Goal: Task Accomplishment & Management: Manage account settings

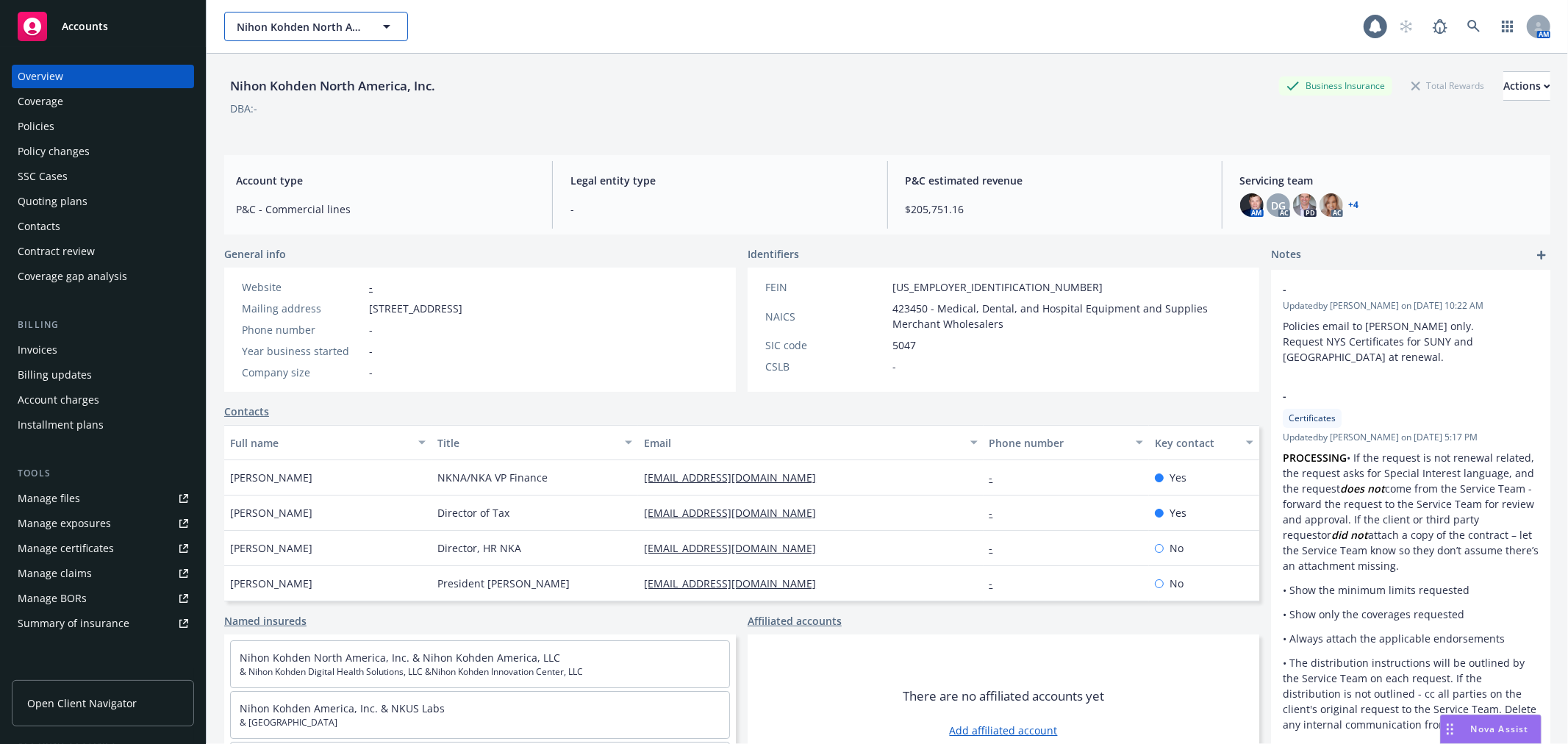
click at [351, 20] on span "Nihon Kohden North America, Inc." at bounding box center [300, 26] width 127 height 15
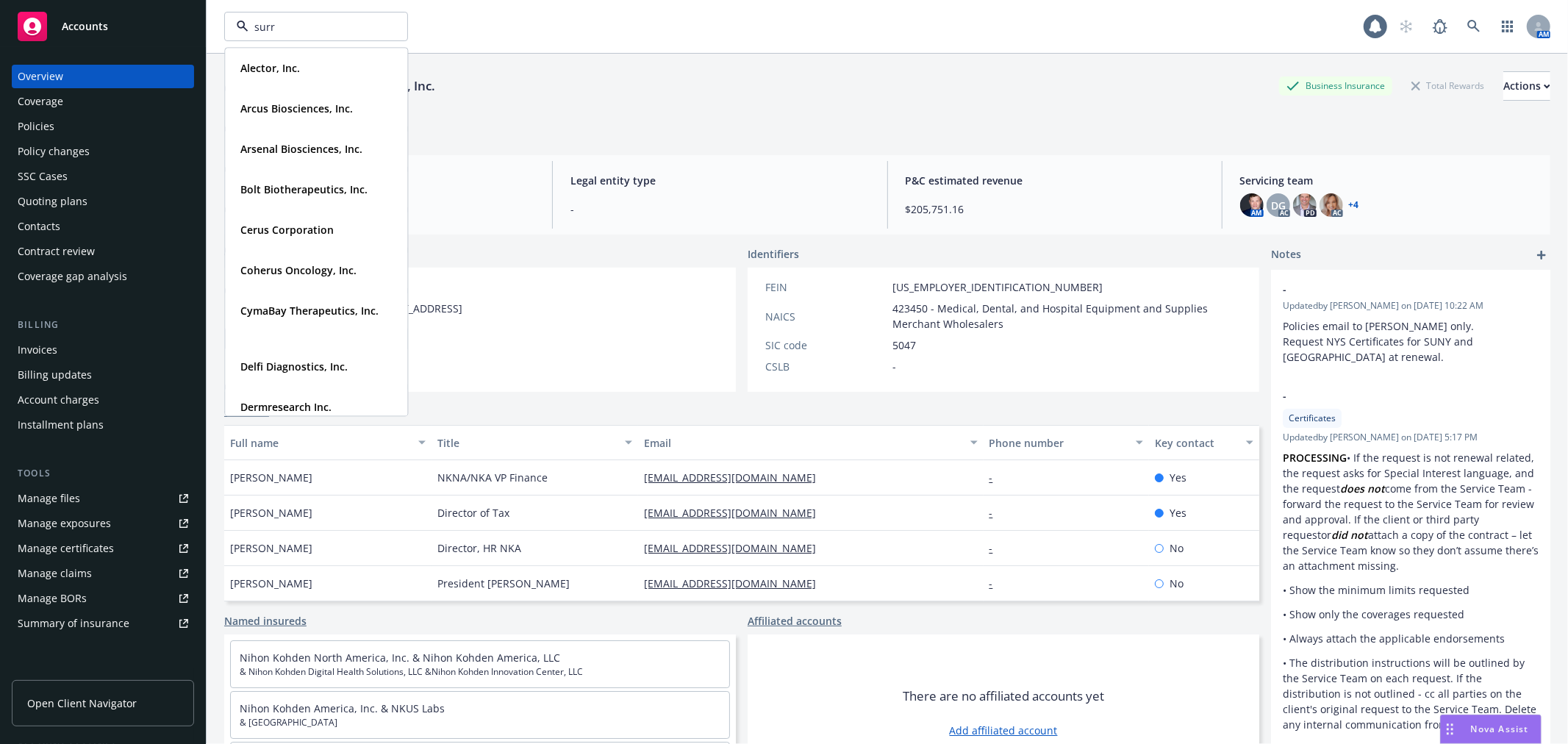
type input "surro"
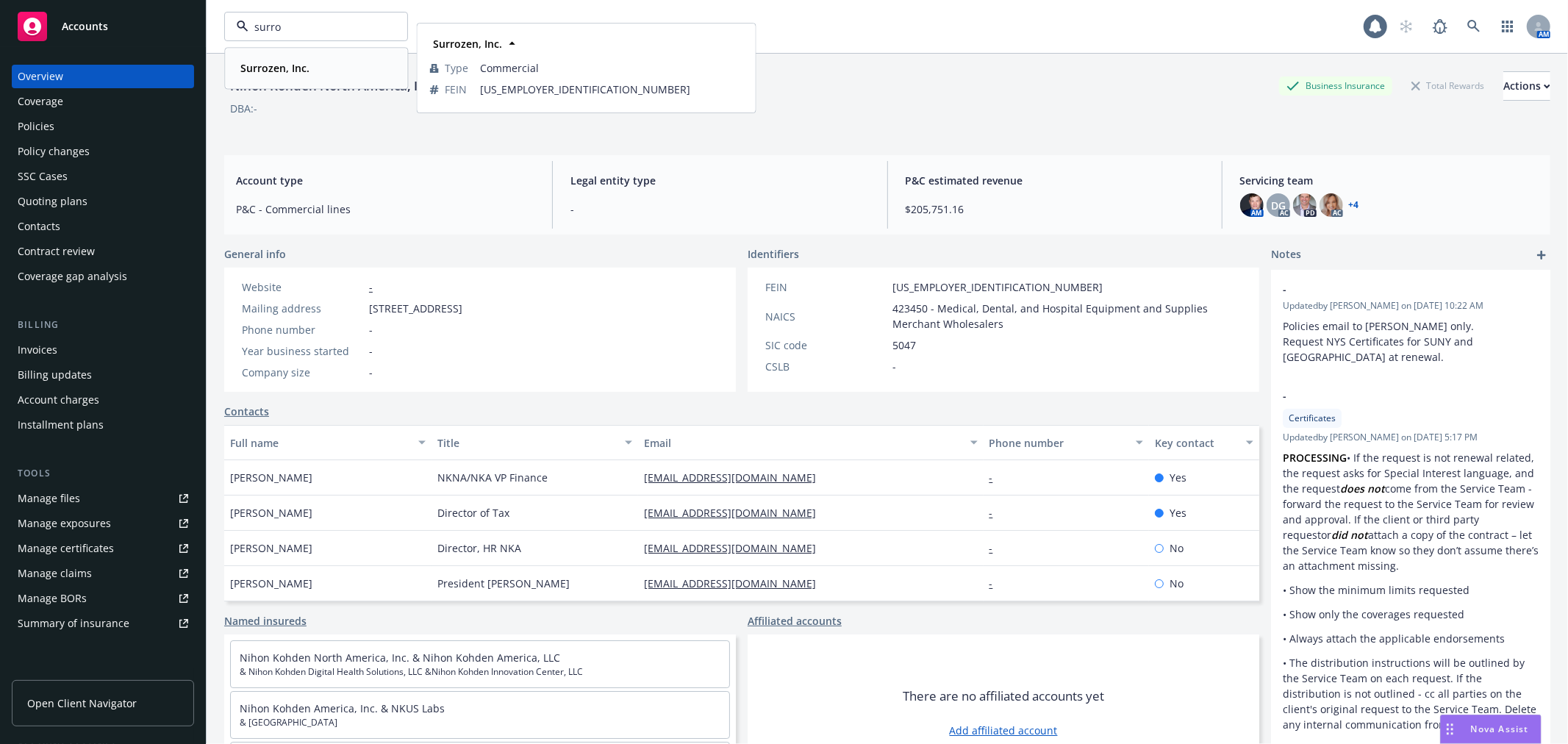
click at [364, 62] on div "Surrozen, Inc." at bounding box center [316, 68] width 163 height 22
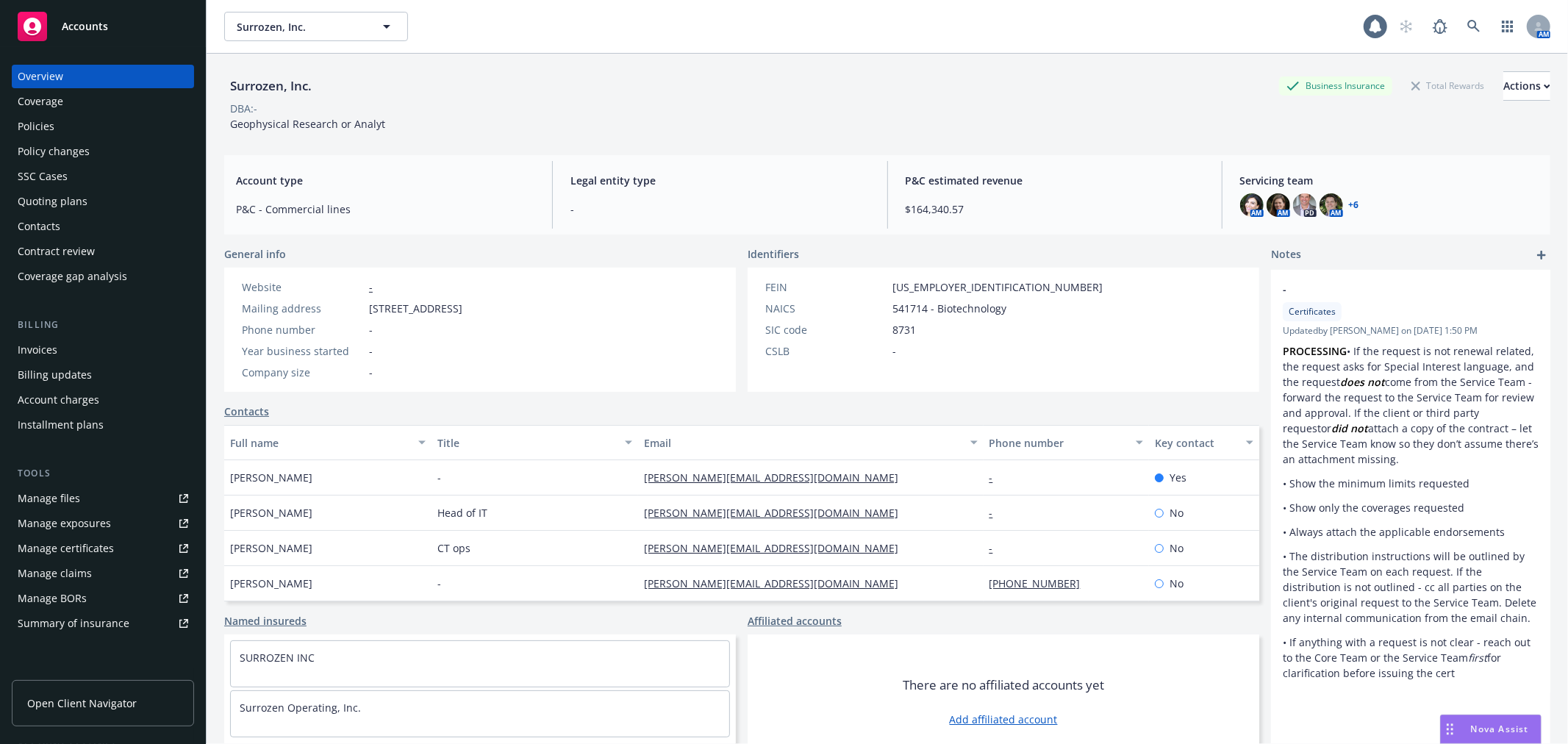
click at [44, 107] on div "Coverage" at bounding box center [40, 101] width 46 height 23
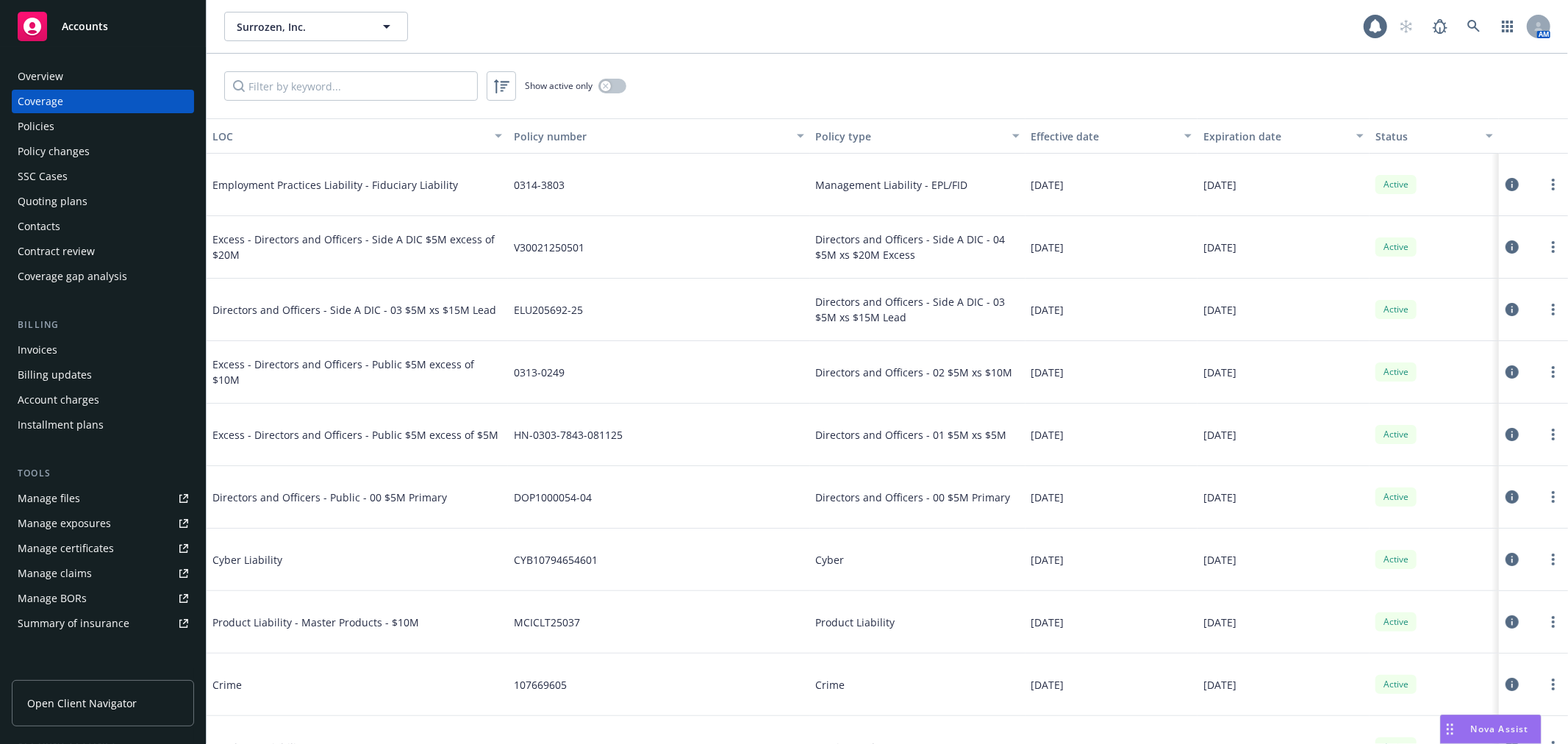
click at [77, 125] on div "Policies" at bounding box center [103, 126] width 171 height 23
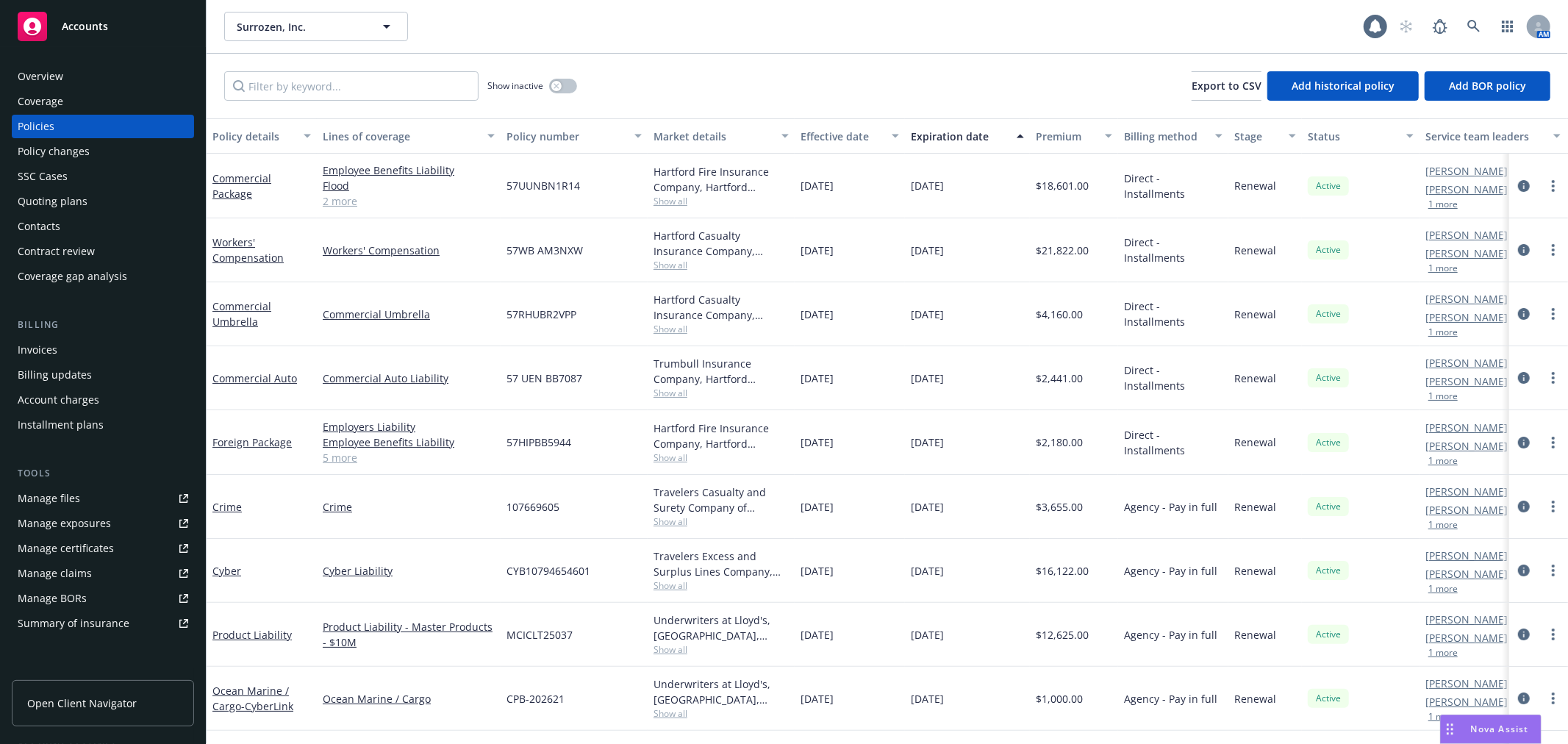
click at [231, 184] on div "Commercial Package" at bounding box center [261, 186] width 98 height 31
click at [219, 191] on link "Commercial Package" at bounding box center [242, 185] width 59 height 30
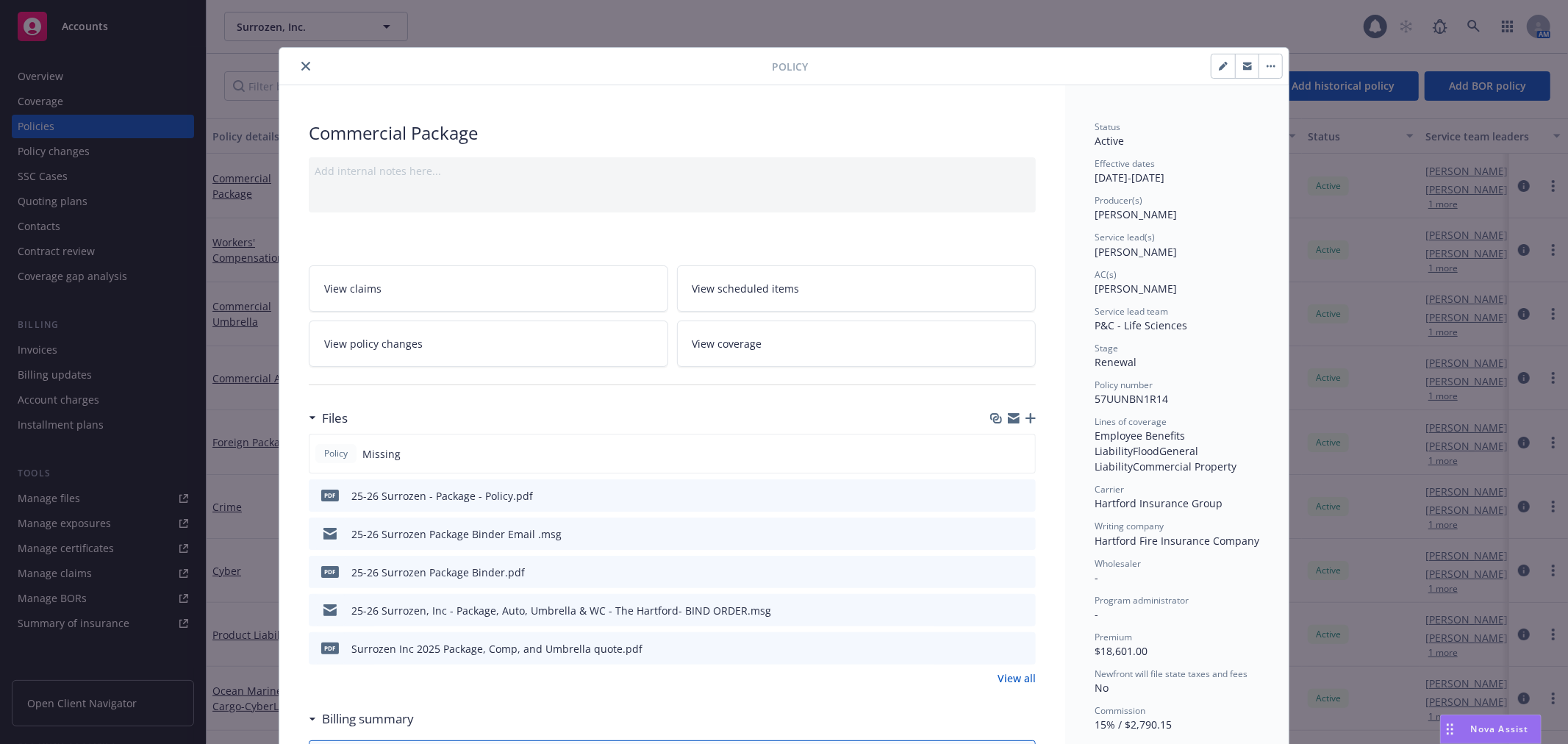
click at [763, 352] on link "View coverage" at bounding box center [857, 344] width 359 height 46
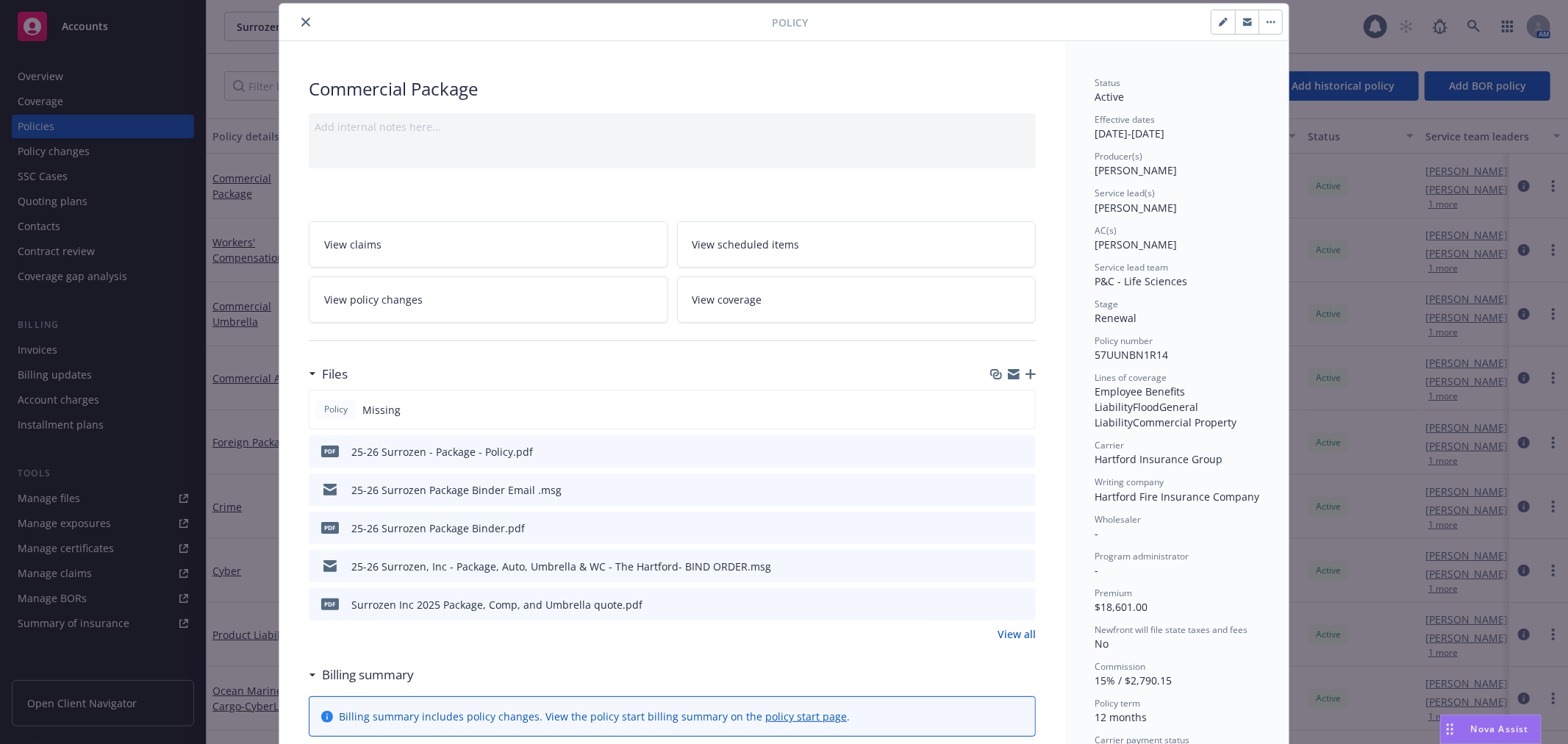
click at [1019, 450] on icon "preview file" at bounding box center [1022, 451] width 14 height 10
click at [297, 17] on button "close" at bounding box center [306, 22] width 18 height 18
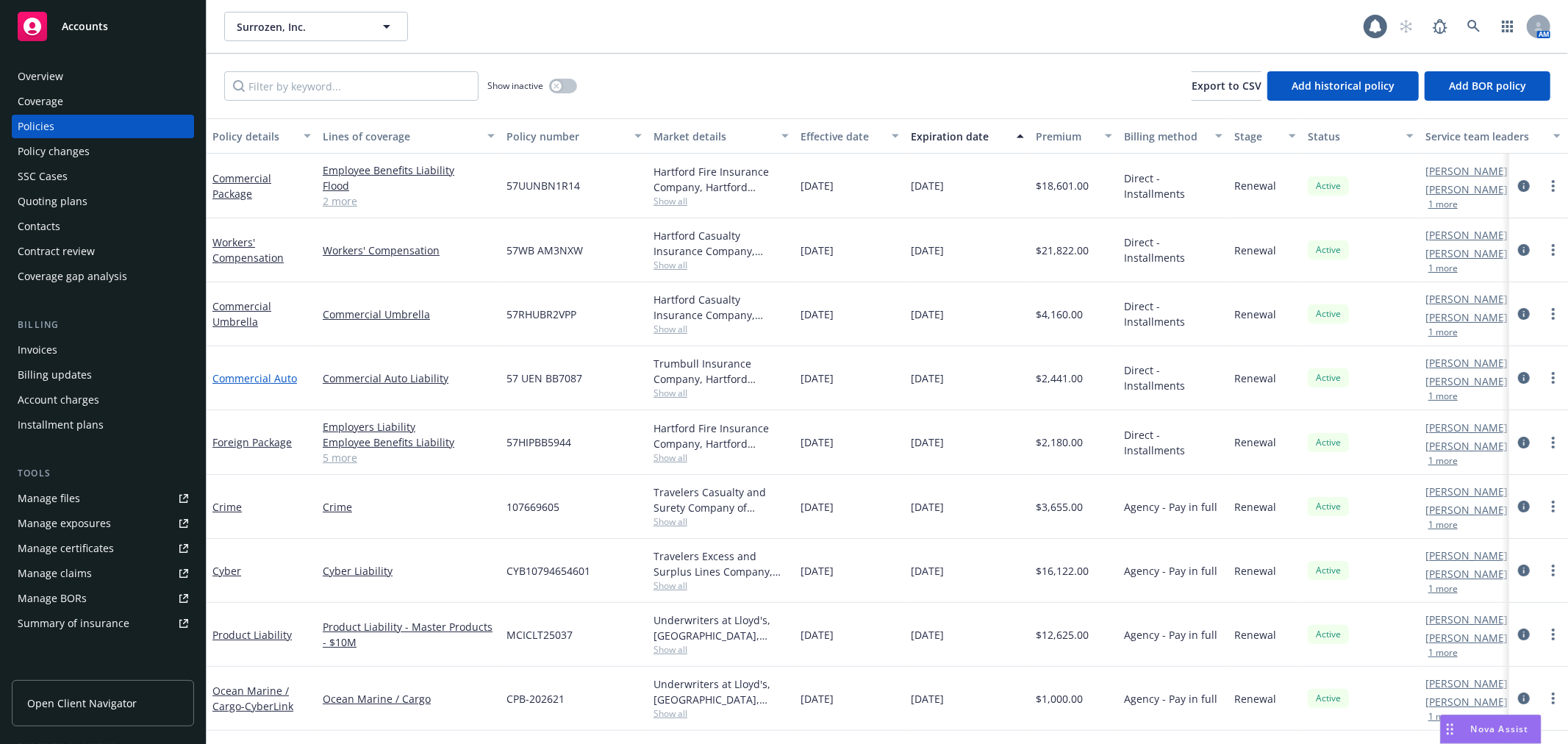
click at [250, 376] on link "Commercial Auto" at bounding box center [255, 378] width 85 height 14
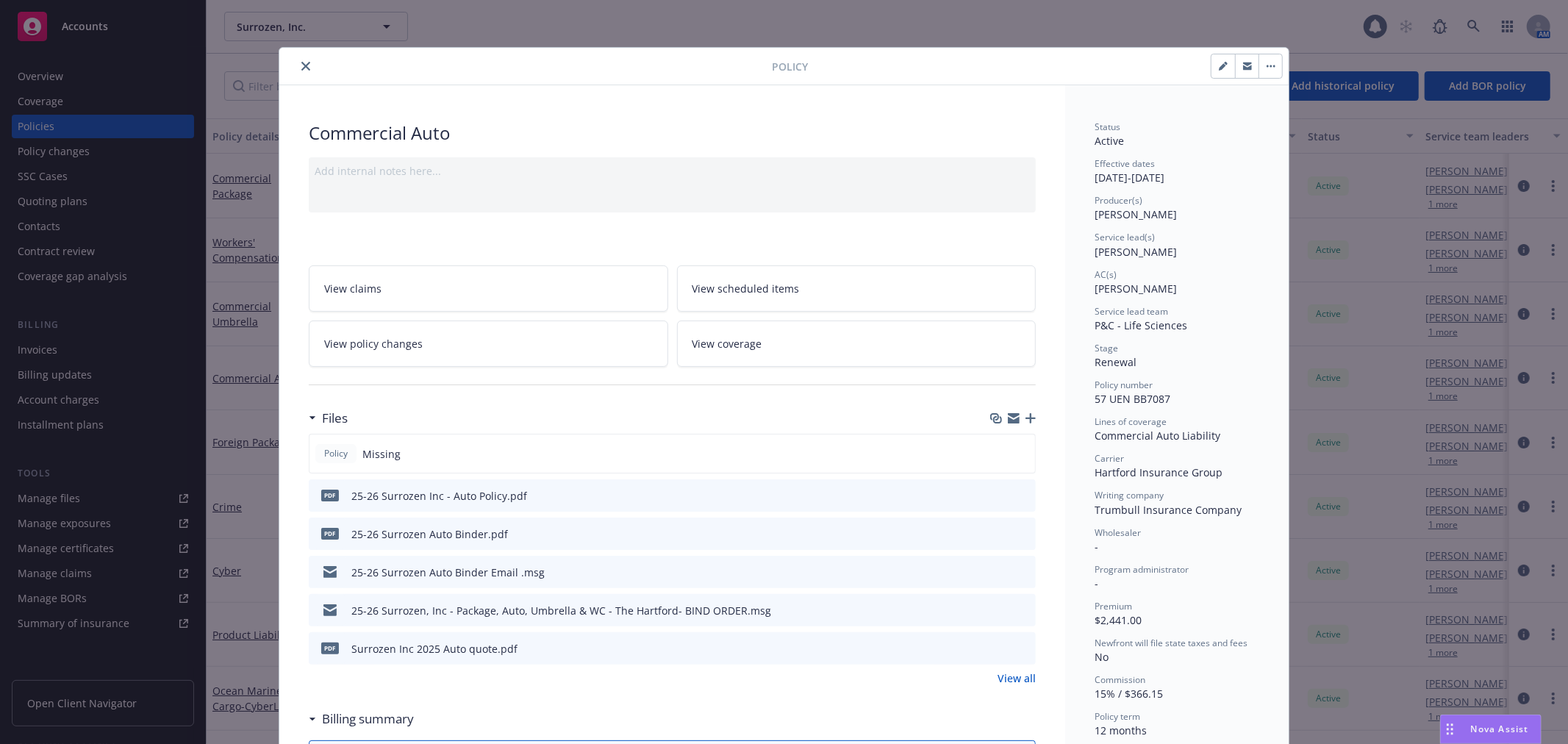
click at [1017, 495] on icon "preview file" at bounding box center [1022, 495] width 14 height 10
drag, startPoint x: 296, startPoint y: 67, endPoint x: 297, endPoint y: 77, distance: 10.0
click at [301, 68] on icon "close" at bounding box center [305, 66] width 9 height 9
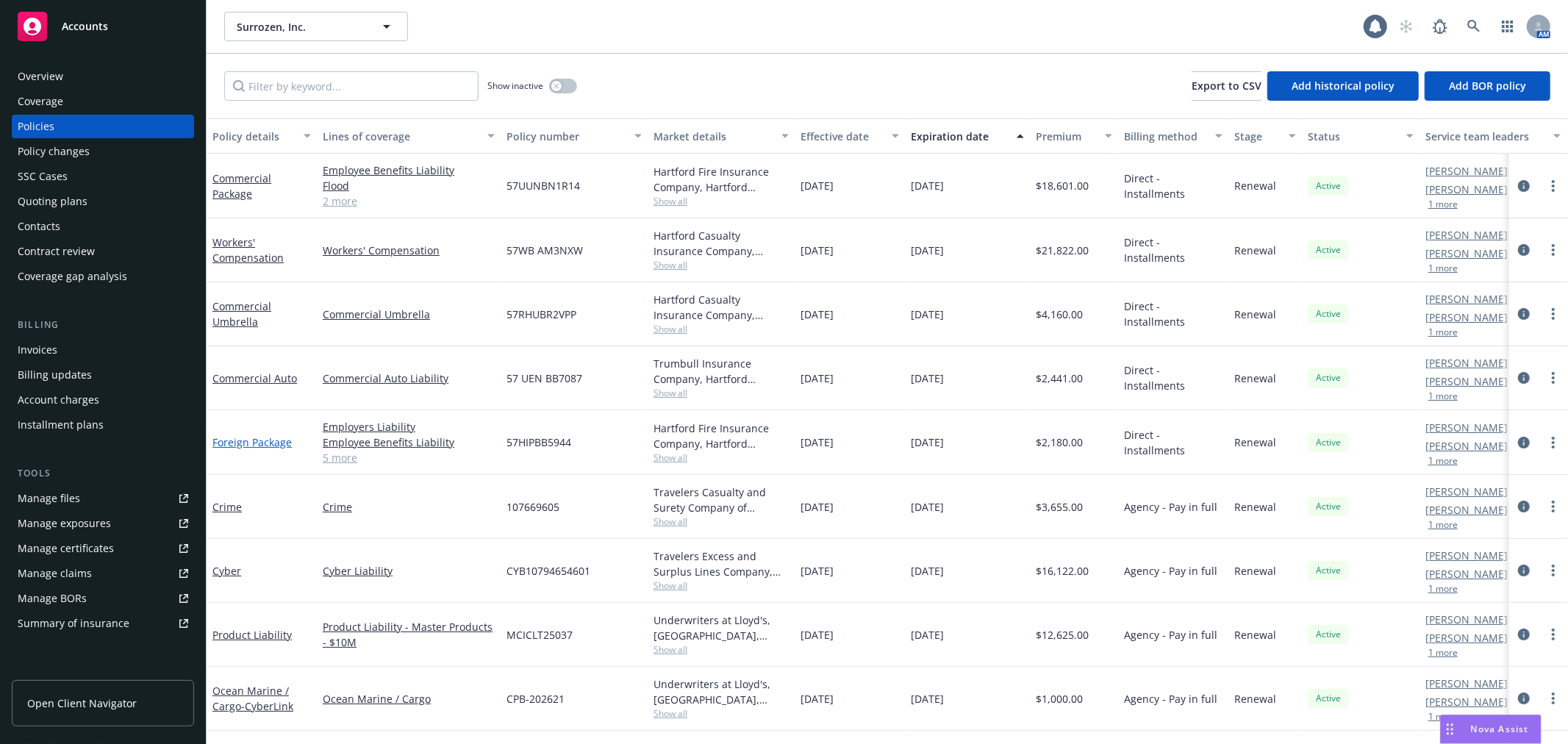
click at [226, 441] on link "Foreign Package" at bounding box center [252, 442] width 79 height 14
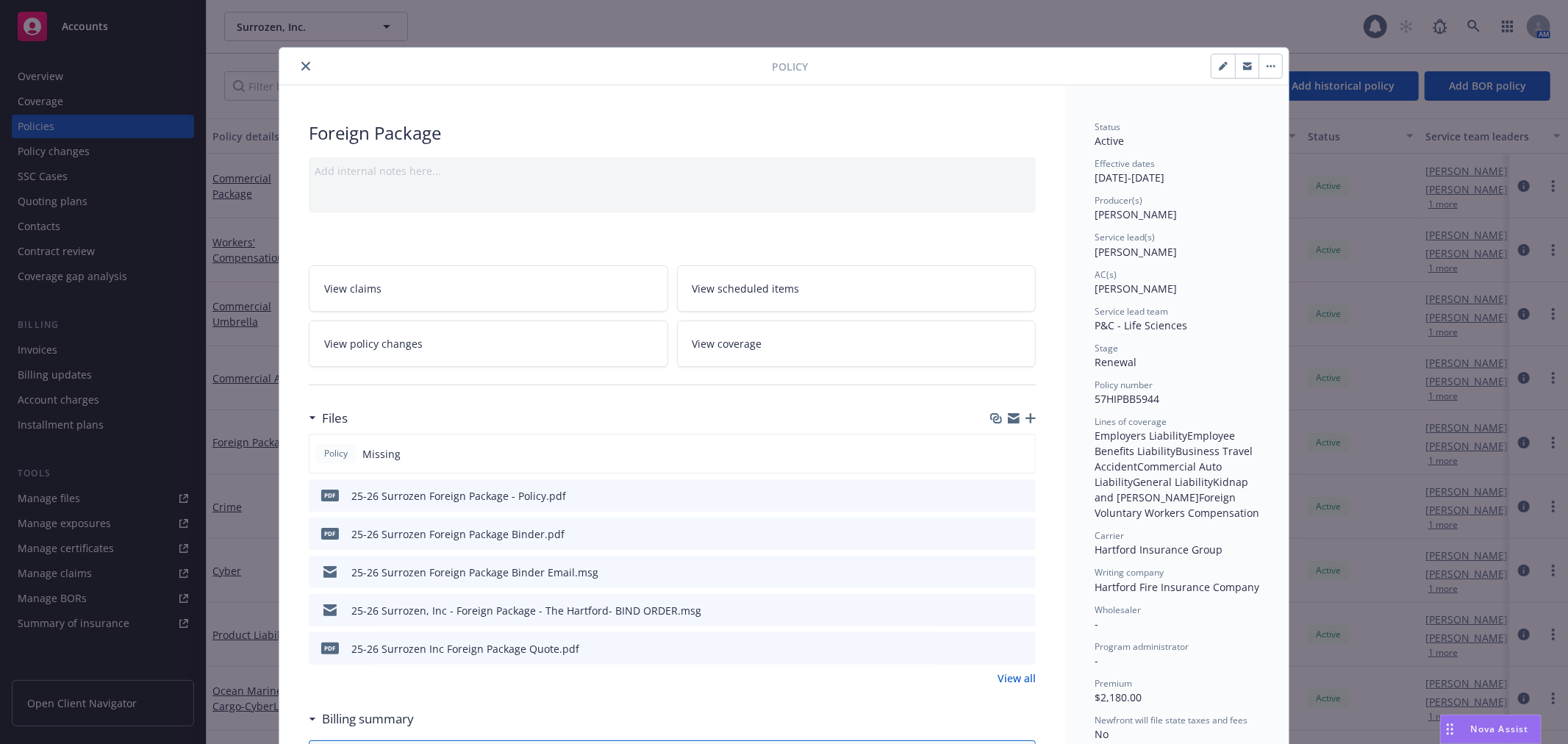
click at [1017, 499] on button at bounding box center [1023, 495] width 14 height 15
click at [1017, 490] on icon "preview file" at bounding box center [1022, 495] width 14 height 10
click at [301, 62] on icon "close" at bounding box center [305, 66] width 9 height 9
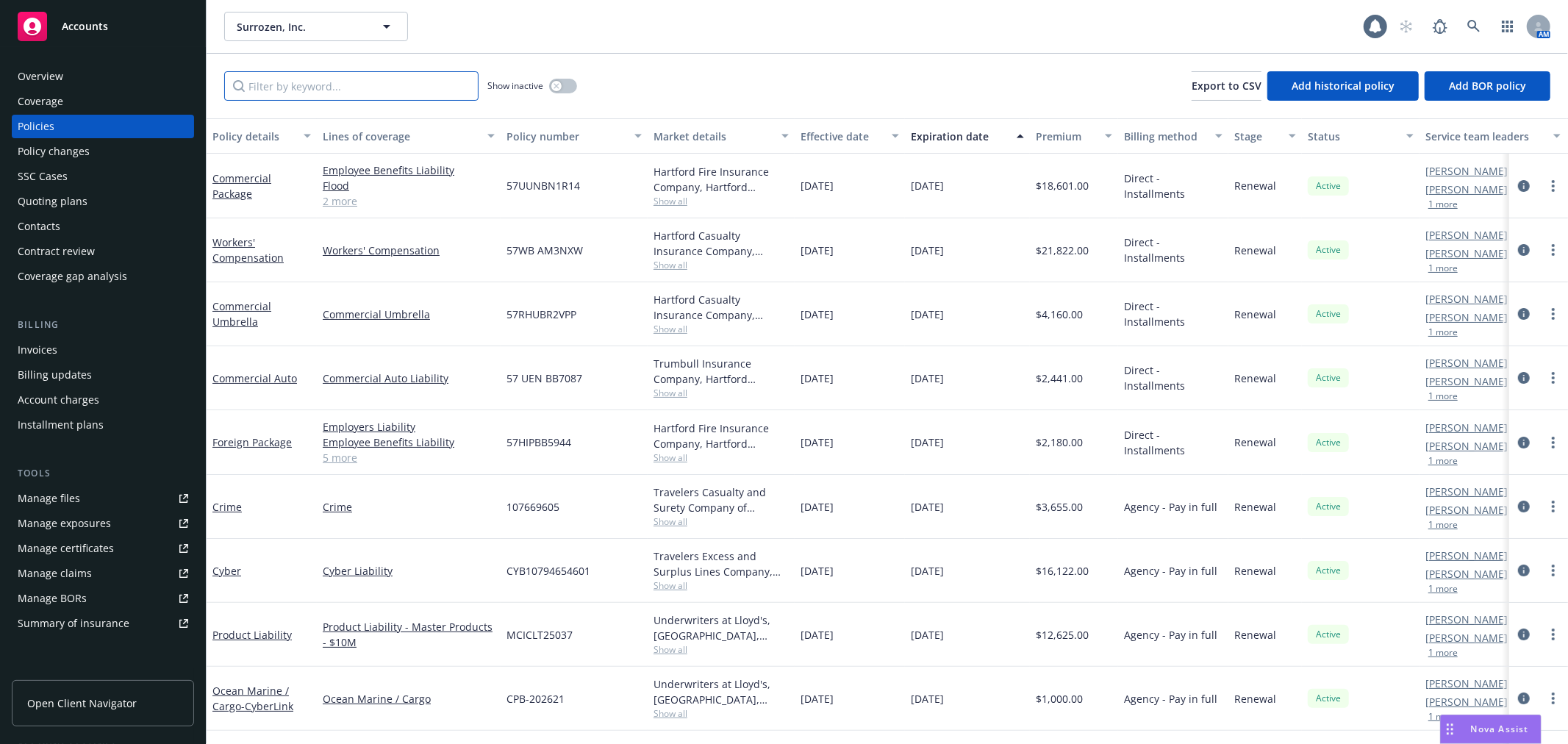
click at [305, 81] on input "Filter by keyword..." at bounding box center [351, 86] width 254 height 30
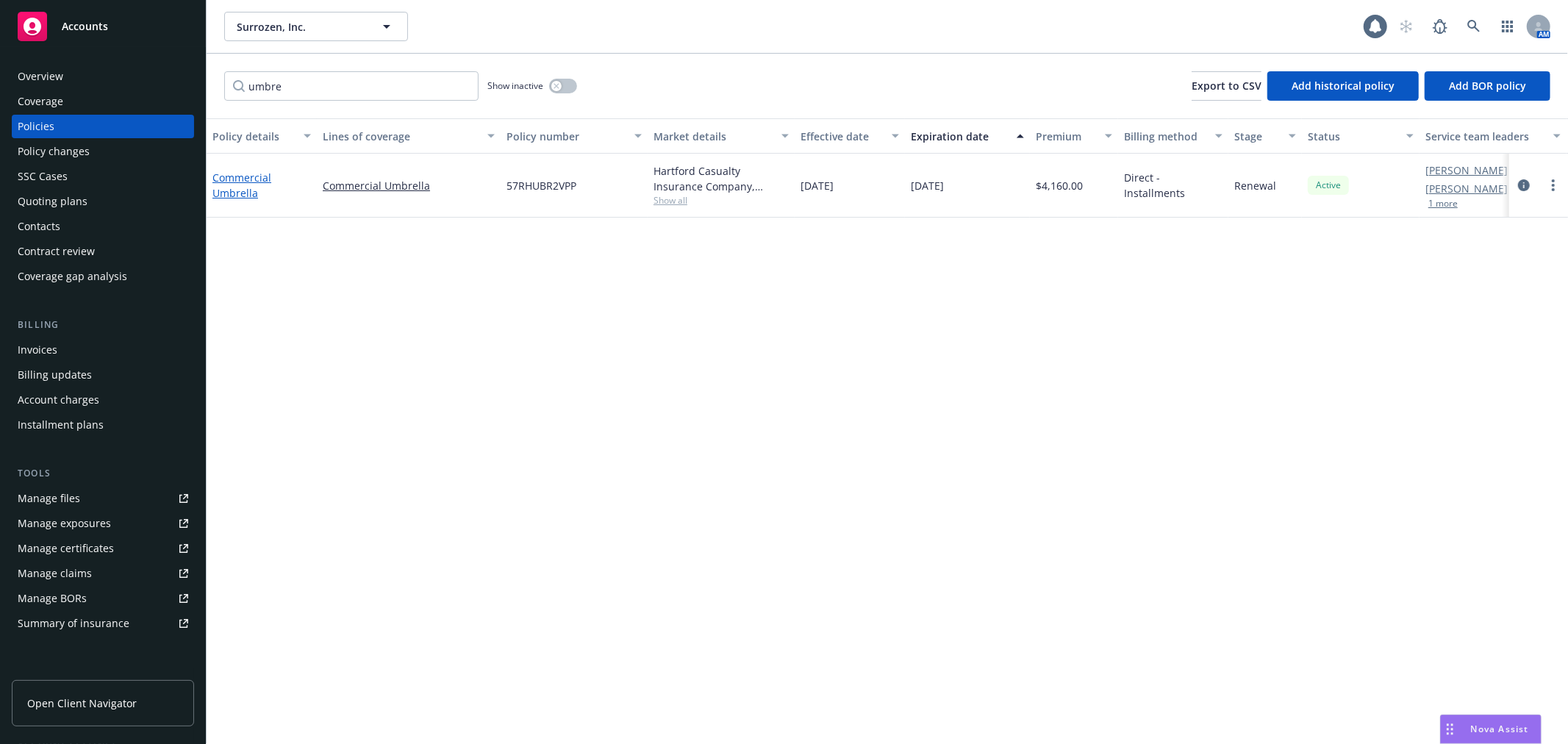
click at [217, 178] on link "Commercial Umbrella" at bounding box center [242, 185] width 59 height 30
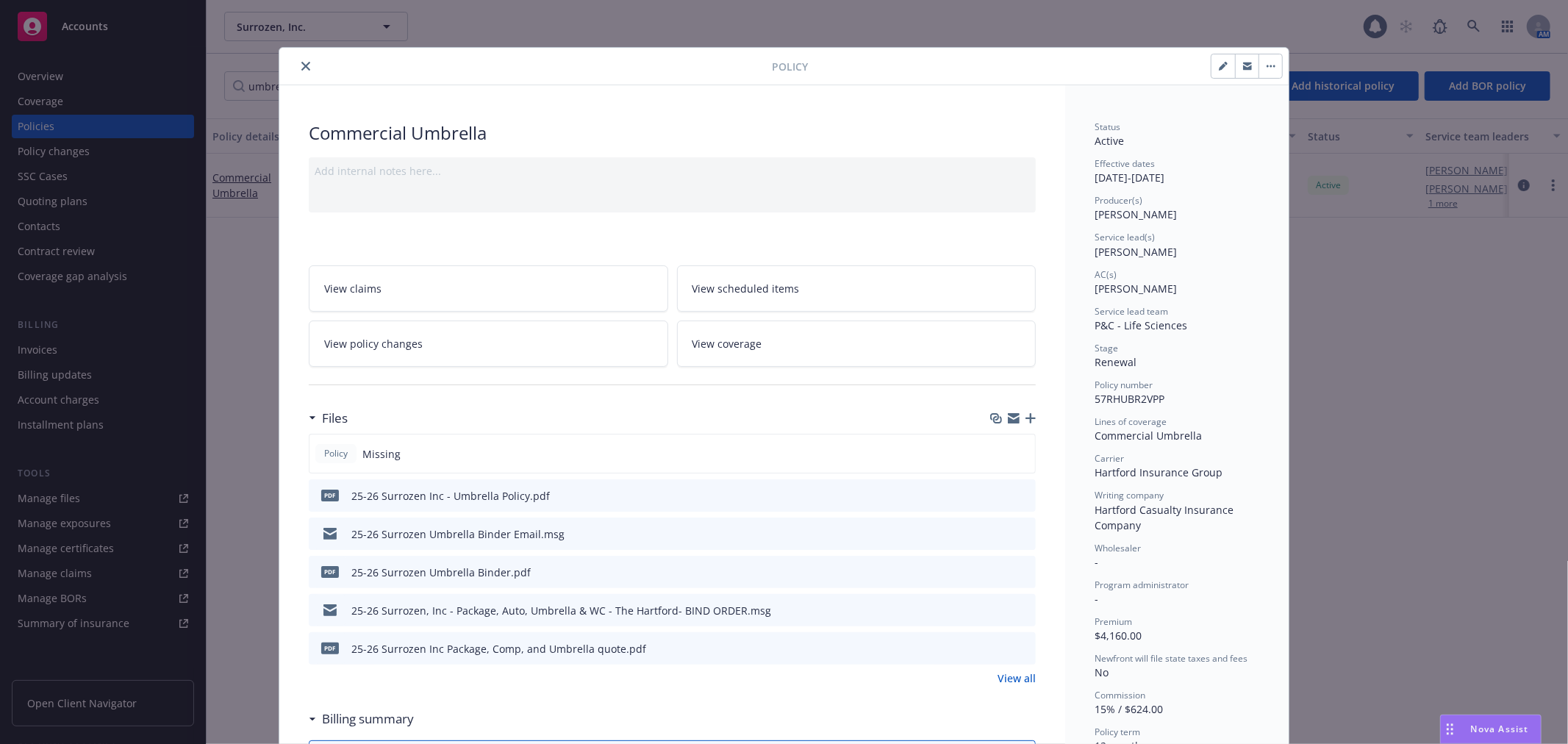
click at [1019, 495] on icon "preview file" at bounding box center [1022, 495] width 14 height 10
click at [301, 66] on icon "close" at bounding box center [305, 66] width 9 height 9
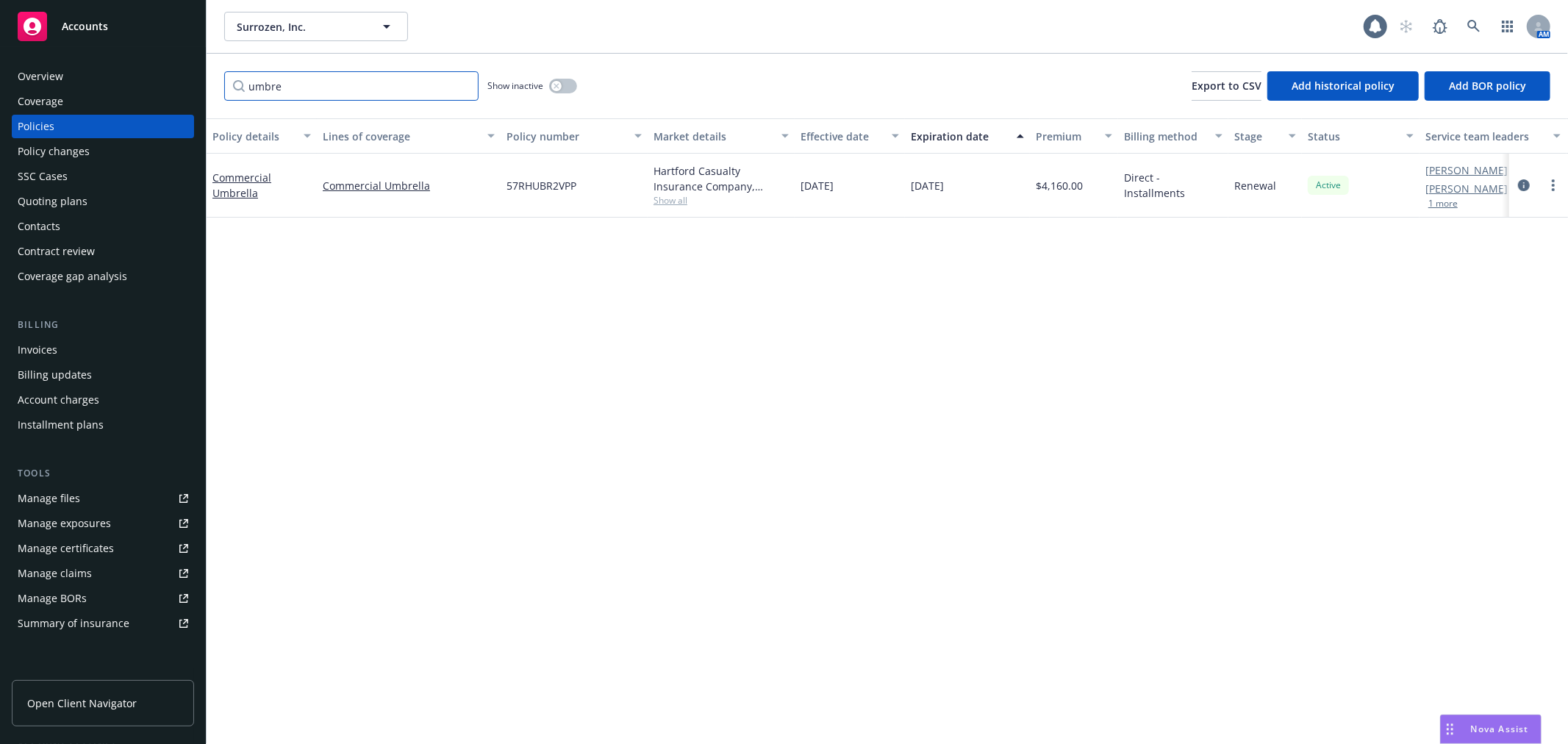
drag, startPoint x: 312, startPoint y: 81, endPoint x: 96, endPoint y: 64, distance: 216.7
click at [96, 65] on div "Accounts Overview Coverage Policies Policy changes SSC Cases Quoting plans Cont…" at bounding box center [784, 372] width 1568 height 744
click at [247, 187] on link "Stock Throughput" at bounding box center [256, 185] width 88 height 14
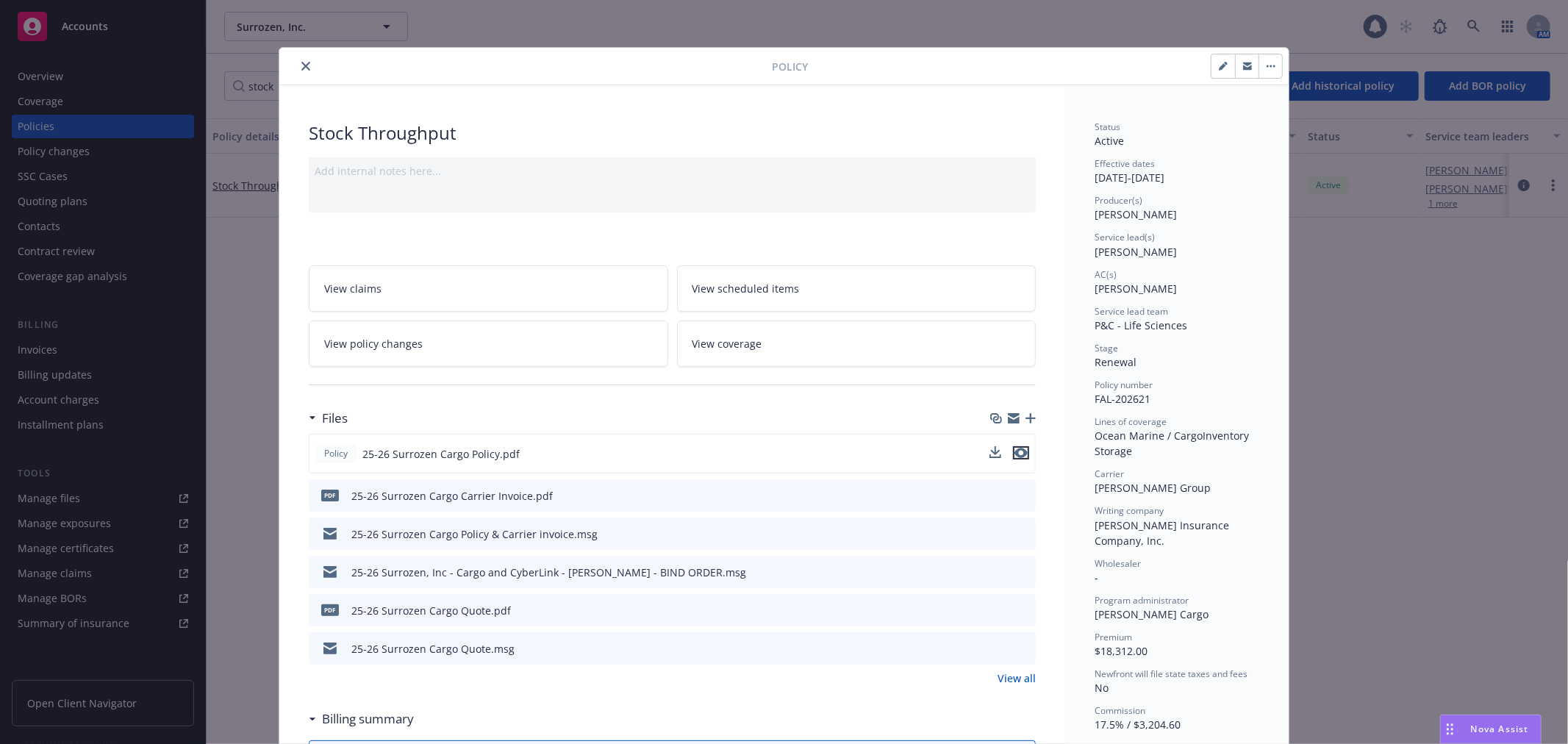
click at [1014, 452] on icon "preview file" at bounding box center [1021, 453] width 14 height 10
click at [302, 65] on icon "close" at bounding box center [305, 66] width 9 height 9
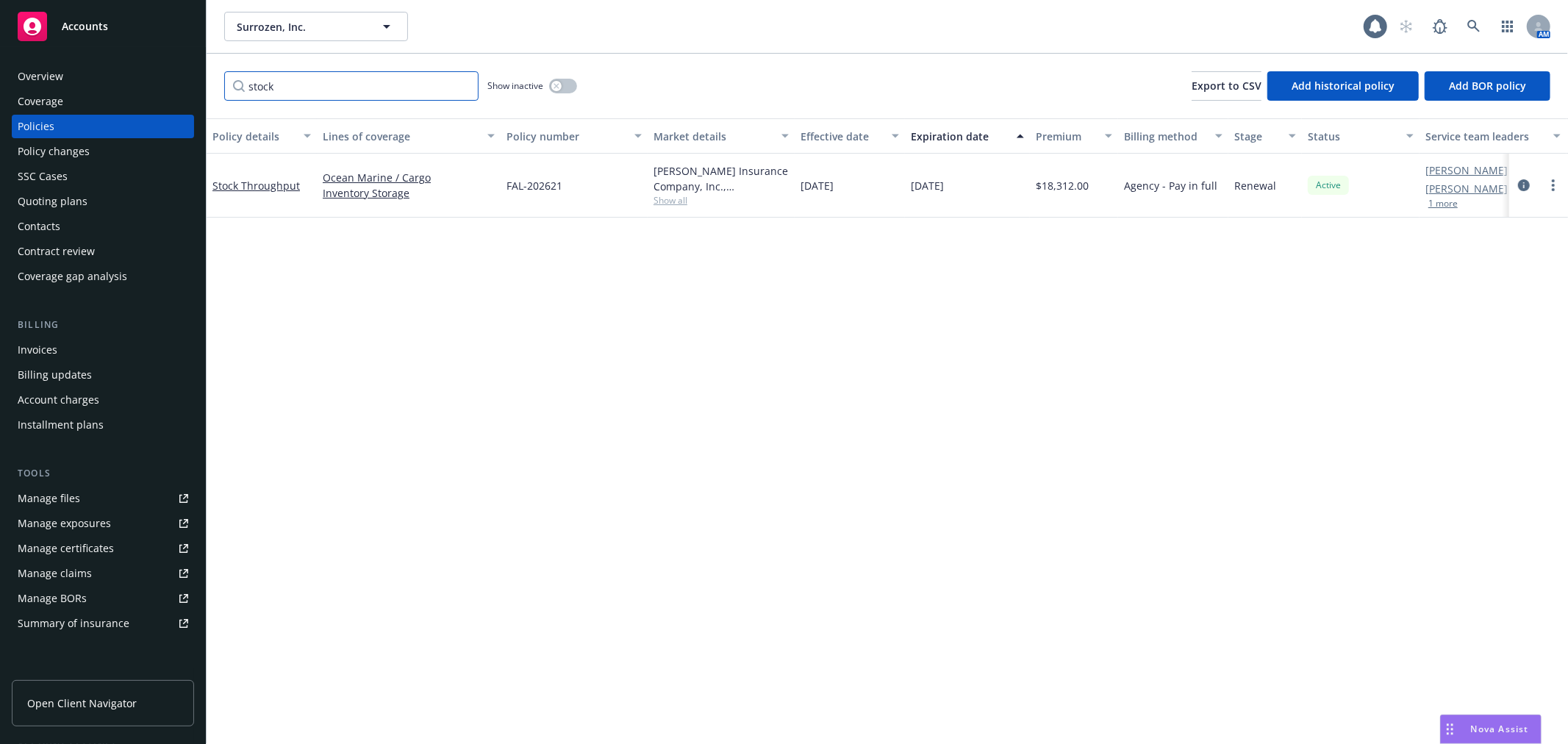
click at [42, 54] on div "Accounts Overview Coverage Policies Policy changes SSC Cases Quoting plans Cont…" at bounding box center [784, 372] width 1568 height 744
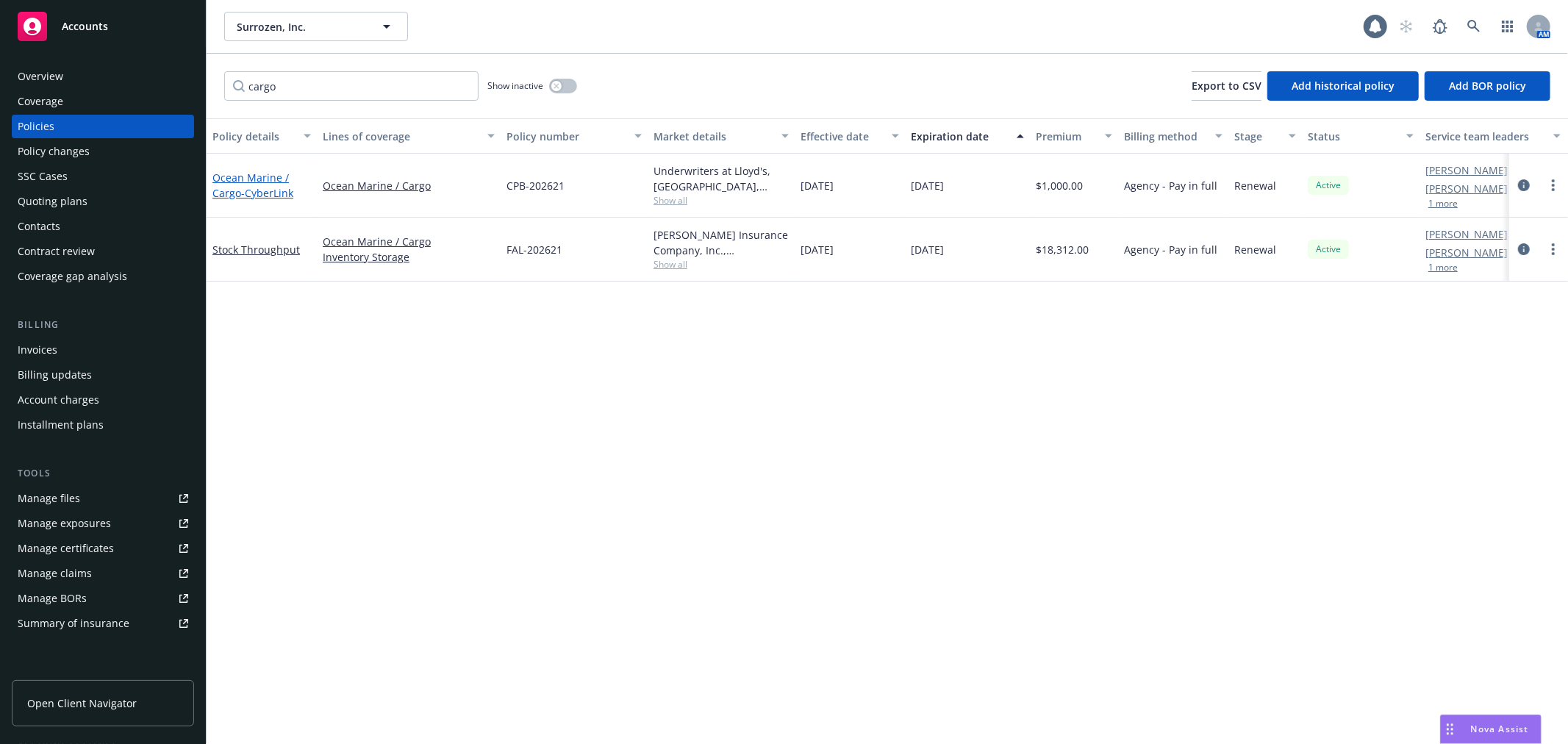
click at [246, 186] on span "- CyberLink" at bounding box center [267, 193] width 52 height 14
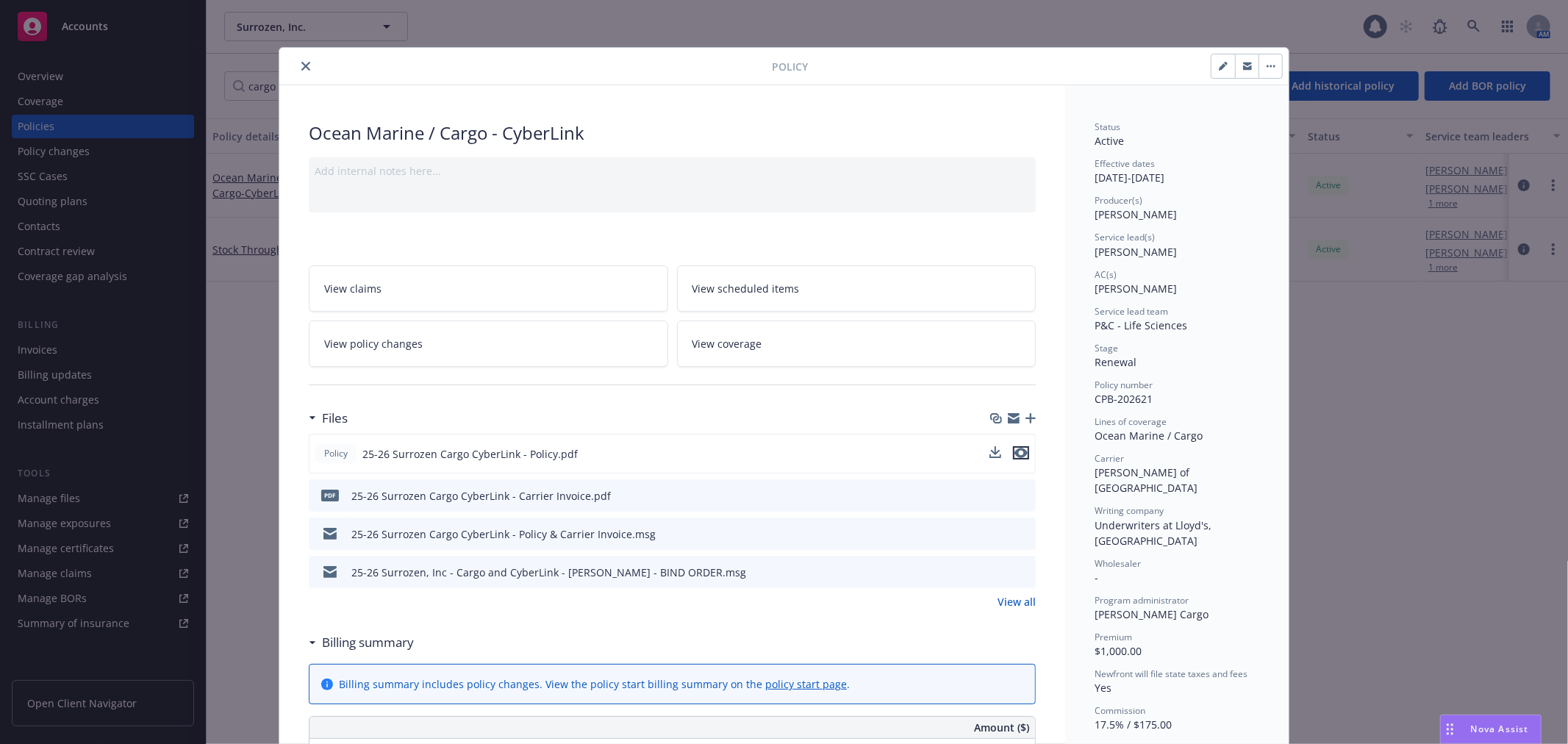
click at [1014, 452] on icon "preview file" at bounding box center [1021, 453] width 14 height 10
click at [297, 62] on button "close" at bounding box center [306, 66] width 18 height 18
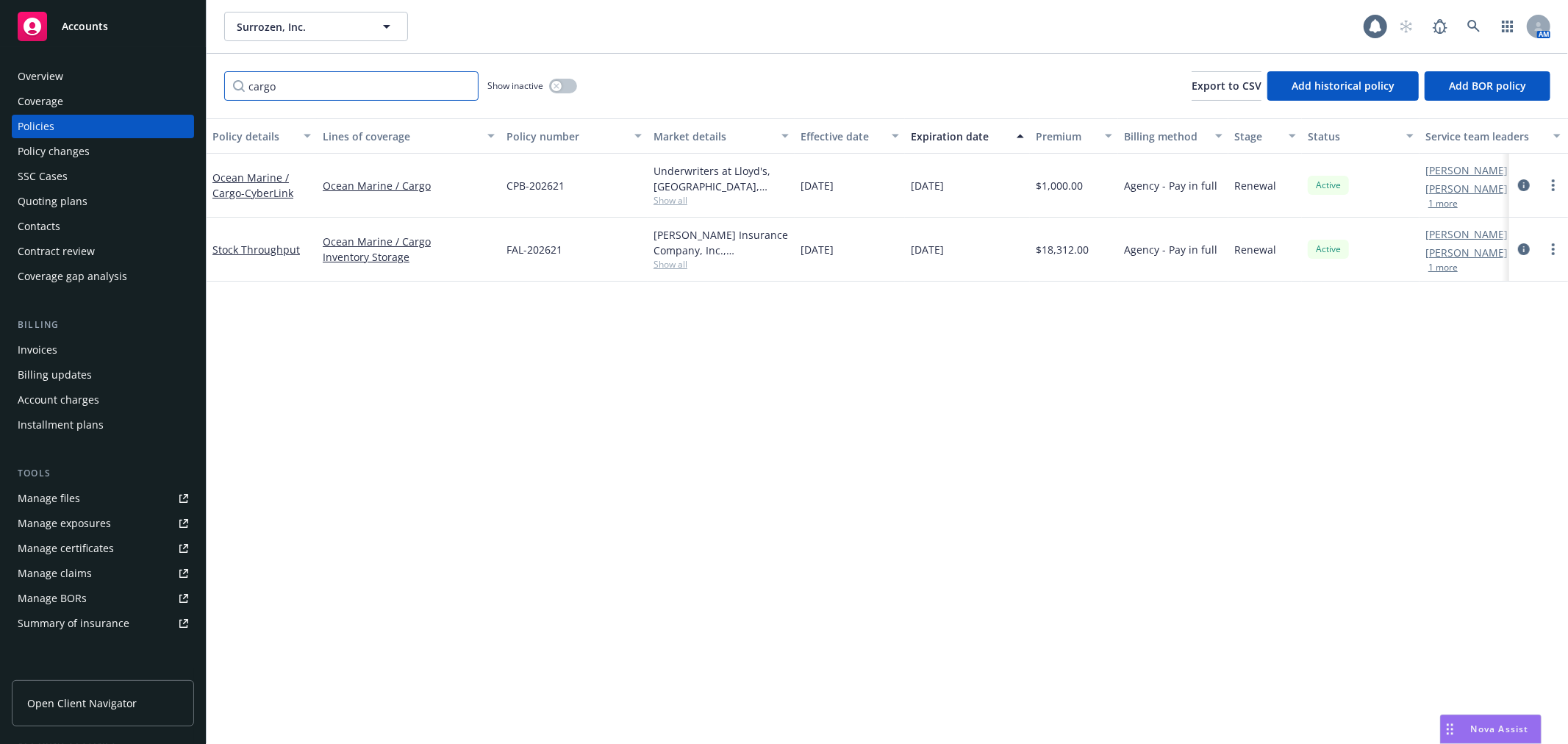
drag, startPoint x: 288, startPoint y: 79, endPoint x: 49, endPoint y: 54, distance: 240.3
click at [46, 58] on div "Accounts Overview Coverage Policies Policy changes SSC Cases Quoting plans Cont…" at bounding box center [784, 372] width 1568 height 744
click at [220, 174] on div "Cyber" at bounding box center [262, 185] width 110 height 64
click at [225, 184] on link "Cyber" at bounding box center [227, 185] width 29 height 14
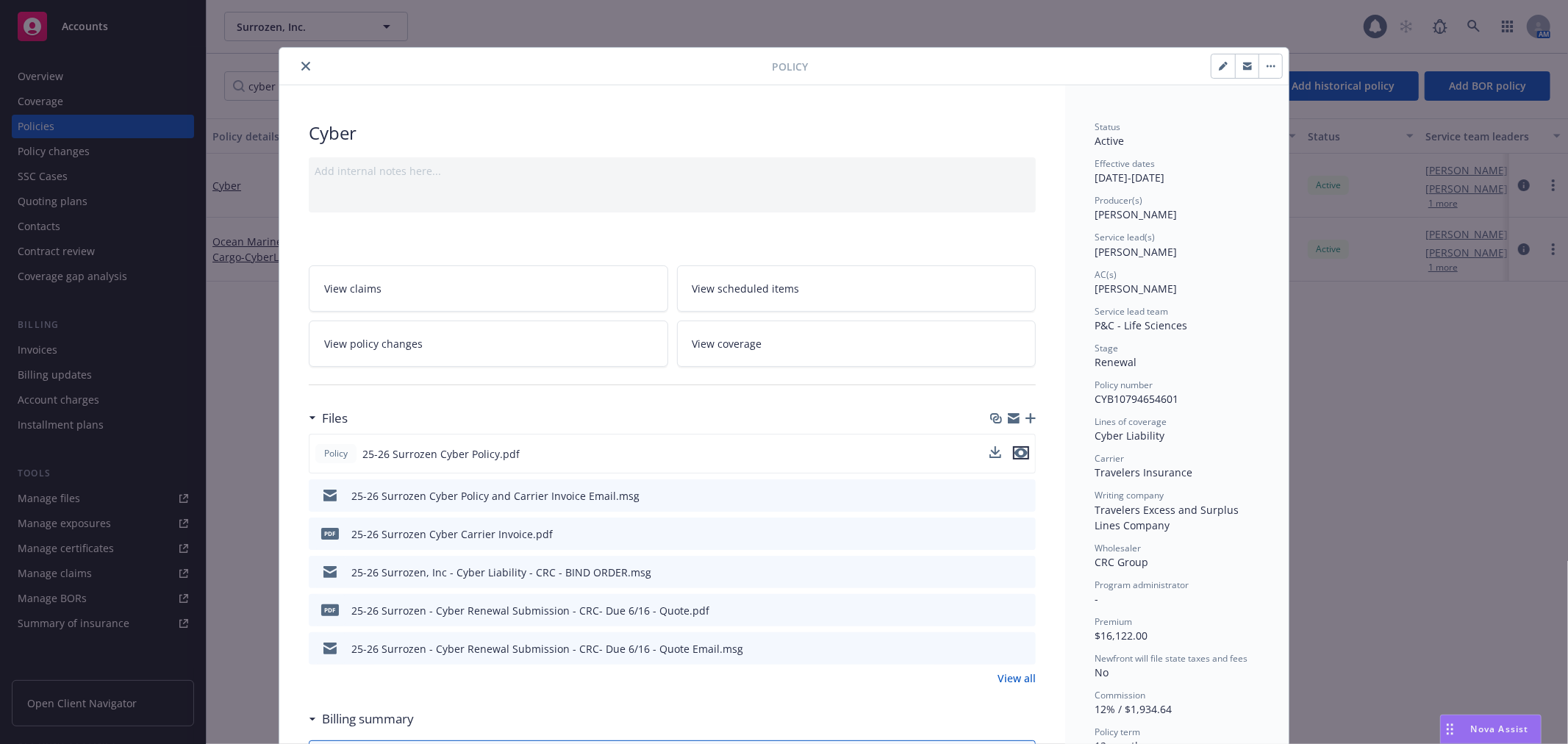
click at [1014, 450] on icon "preview file" at bounding box center [1021, 453] width 14 height 10
click at [301, 66] on icon "close" at bounding box center [305, 66] width 9 height 9
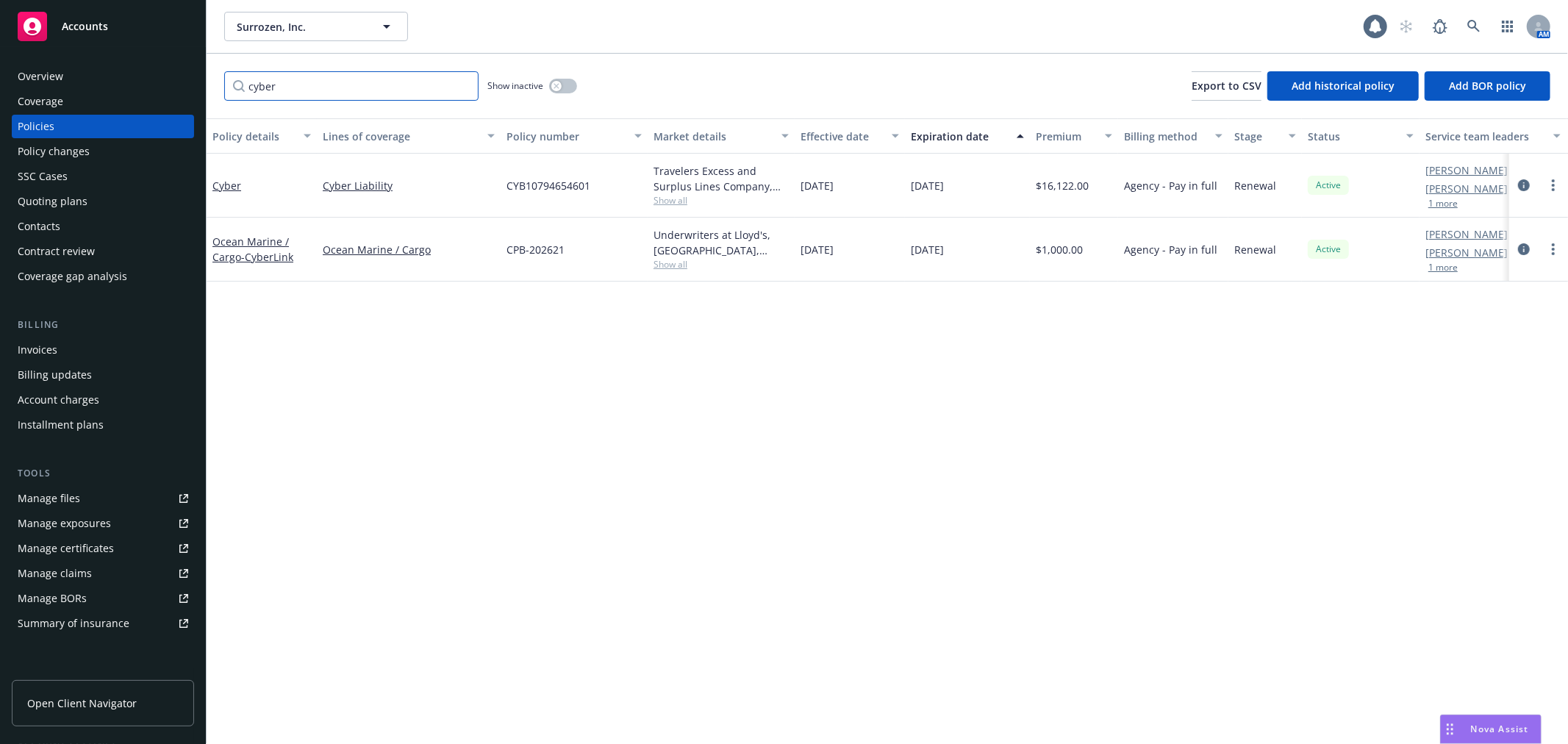
drag, startPoint x: 280, startPoint y: 88, endPoint x: 160, endPoint y: 64, distance: 122.4
click at [160, 64] on div "Accounts Overview Coverage Policies Policy changes SSC Cases Quoting plans Cont…" at bounding box center [784, 372] width 1568 height 744
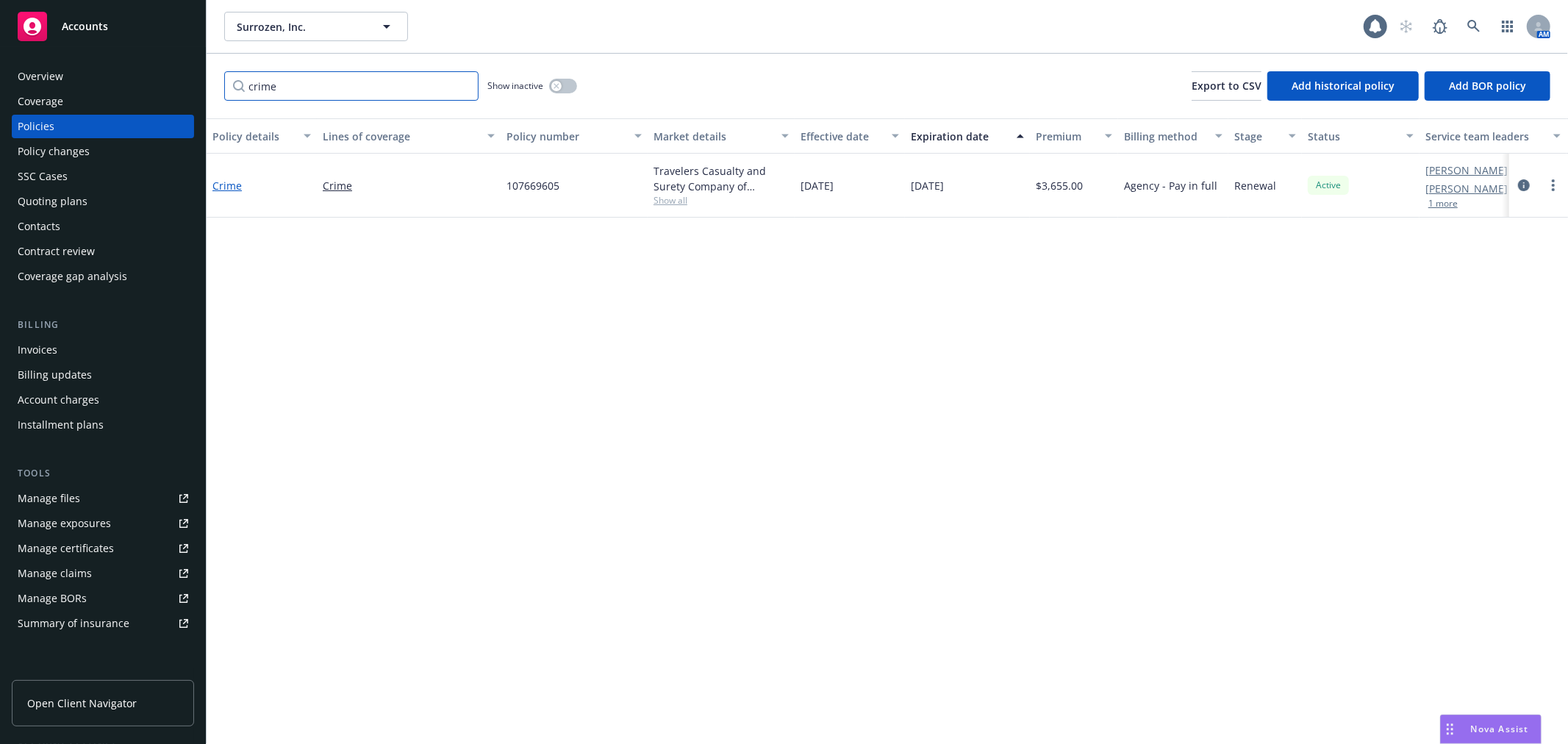
type input "crime"
click at [217, 186] on link "Crime" at bounding box center [227, 185] width 30 height 14
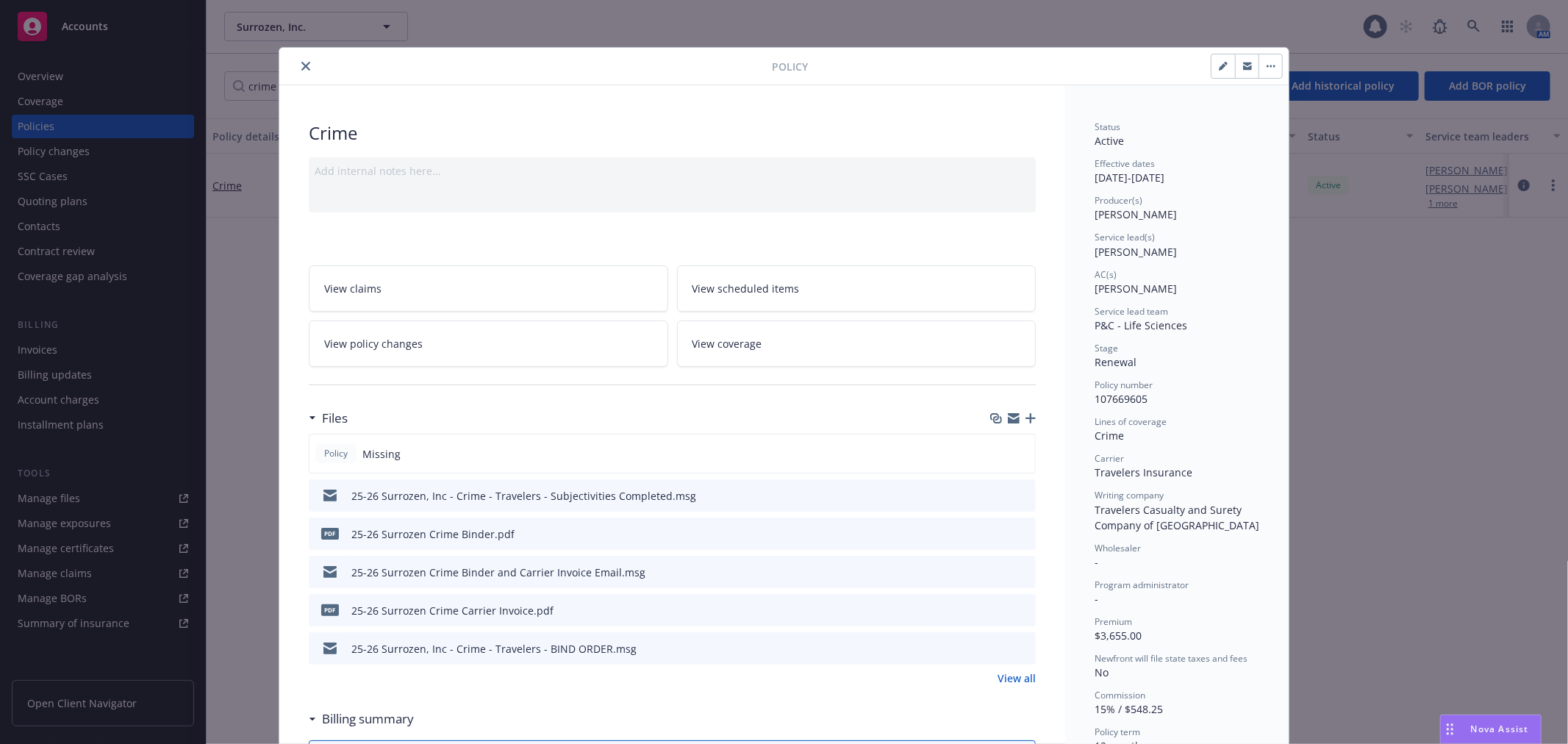
click at [1020, 531] on icon "preview file" at bounding box center [1022, 533] width 14 height 10
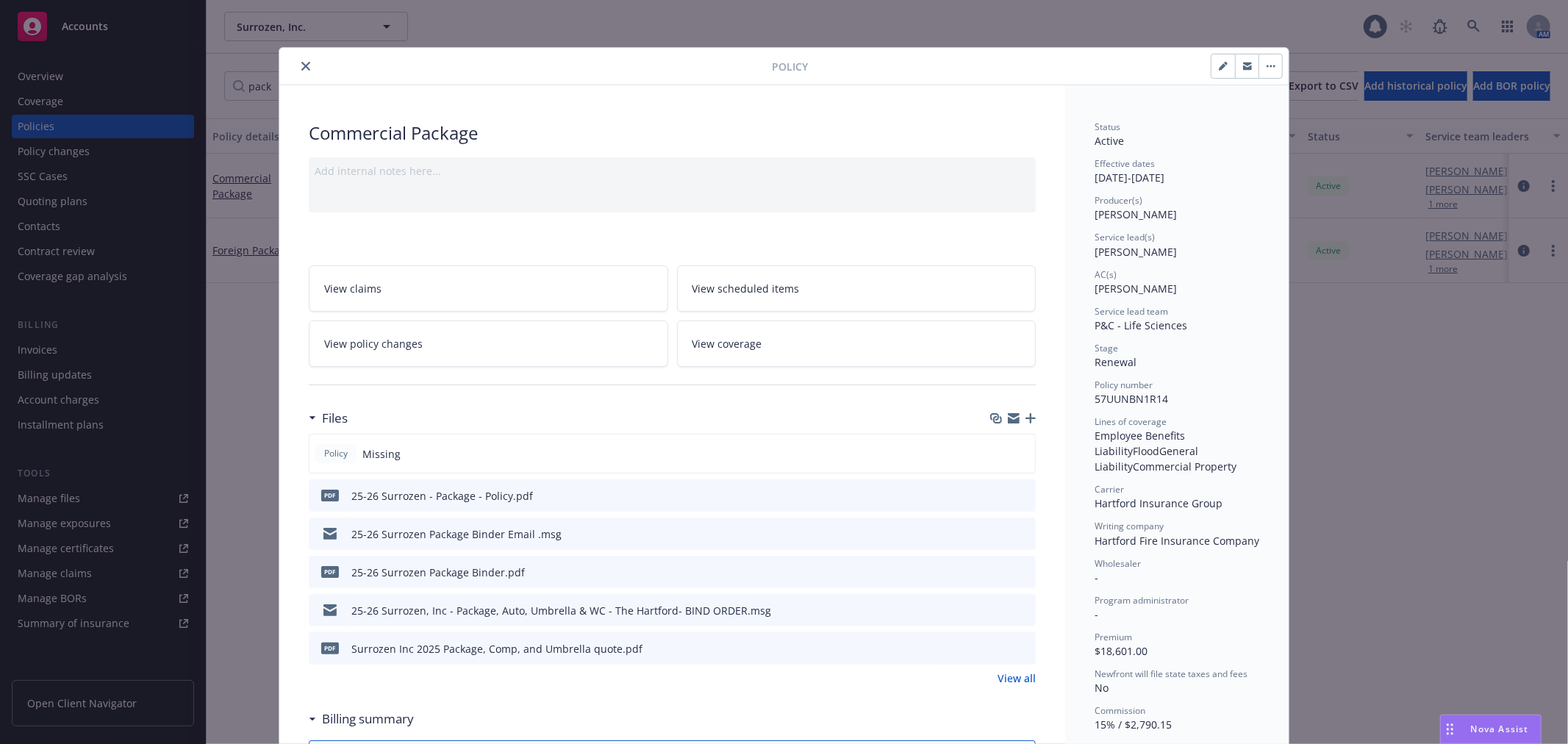
click at [301, 63] on icon "close" at bounding box center [305, 66] width 9 height 9
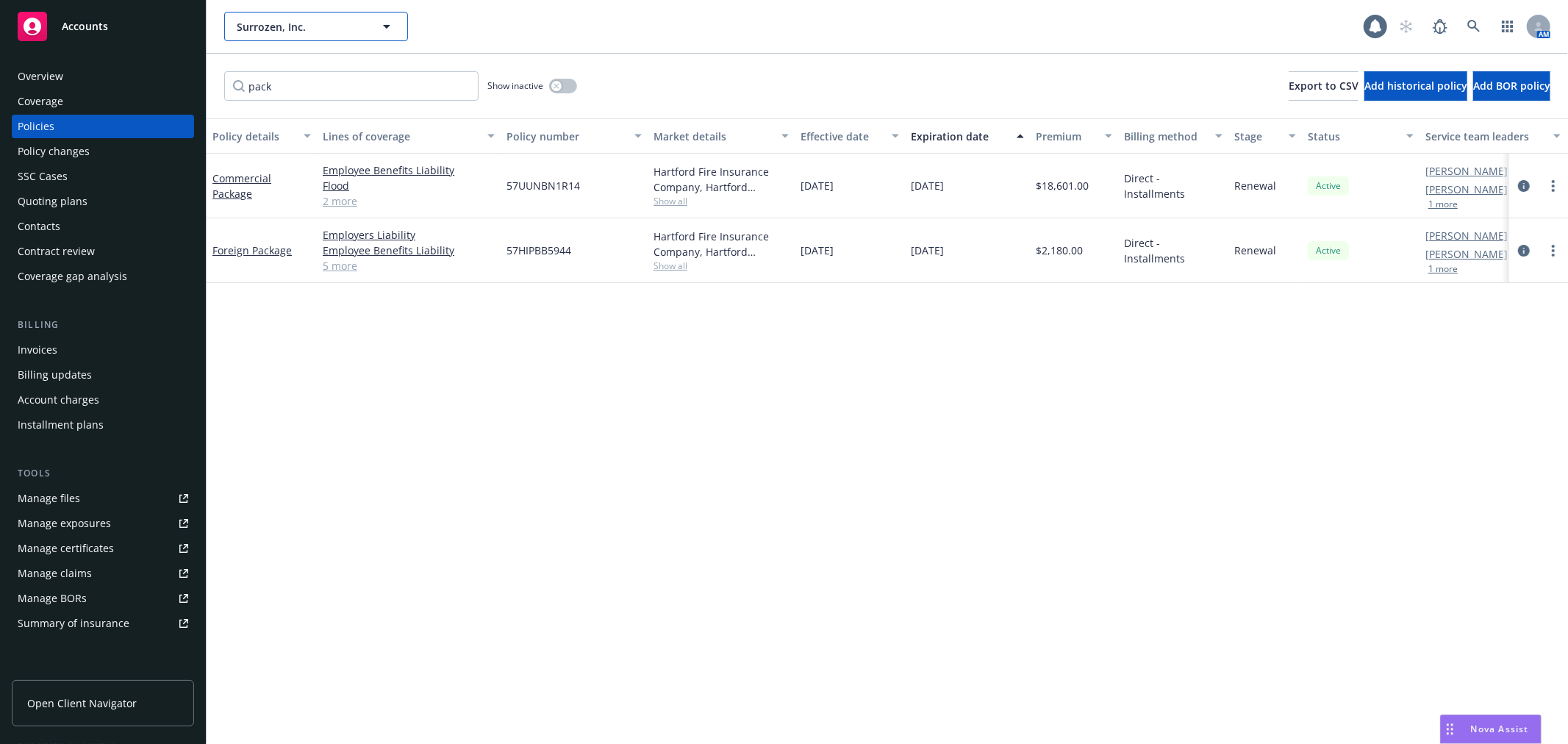
click at [304, 28] on span "Surrozen, Inc." at bounding box center [300, 26] width 127 height 15
type input "trishula"
click at [298, 68] on strong "Trishula Therapeutics, Inc." at bounding box center [307, 67] width 133 height 14
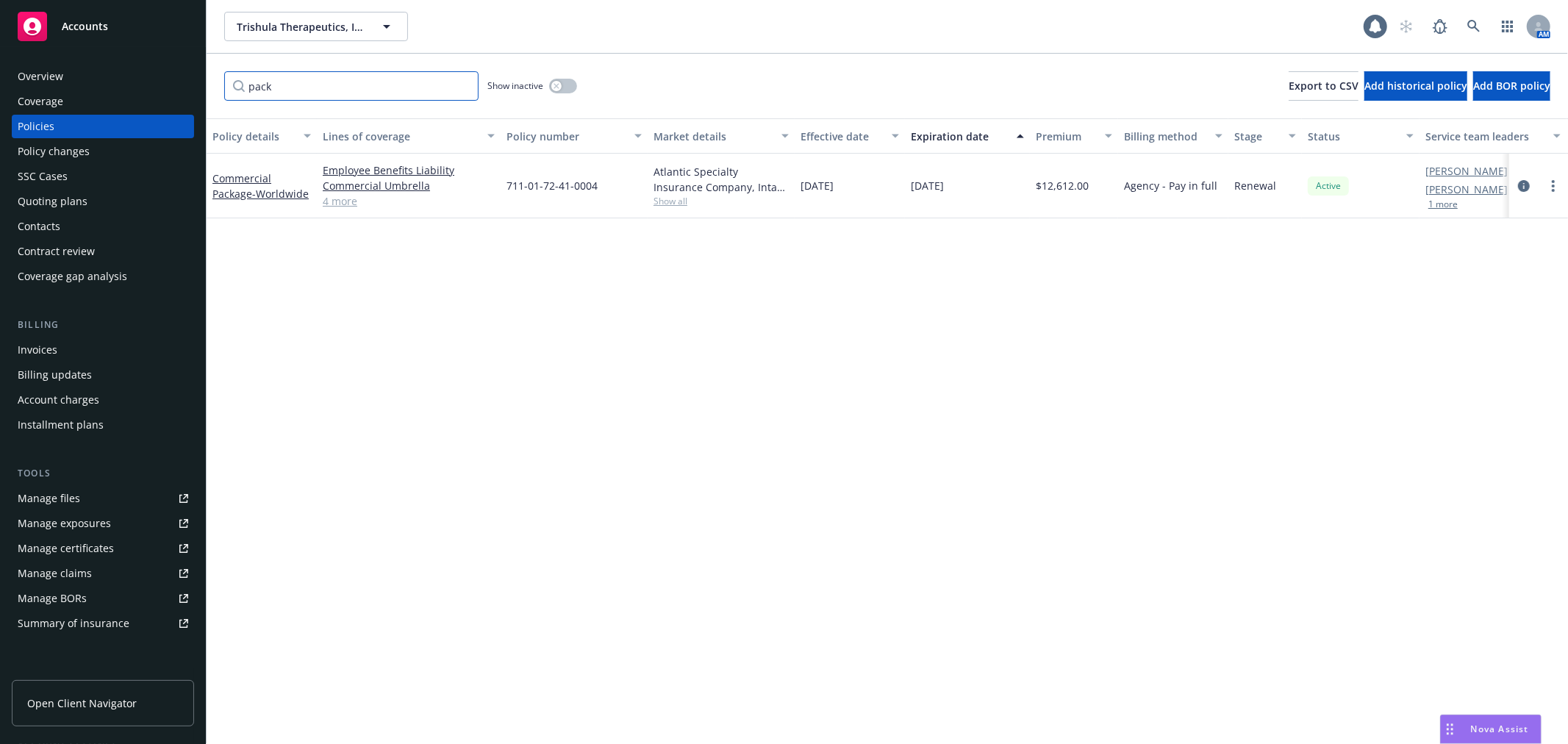
drag, startPoint x: 313, startPoint y: 87, endPoint x: 8, endPoint y: 57, distance: 306.5
click at [5, 59] on div "Accounts Overview Coverage Policies Policy changes SSC Cases Quoting plans Cont…" at bounding box center [784, 372] width 1568 height 744
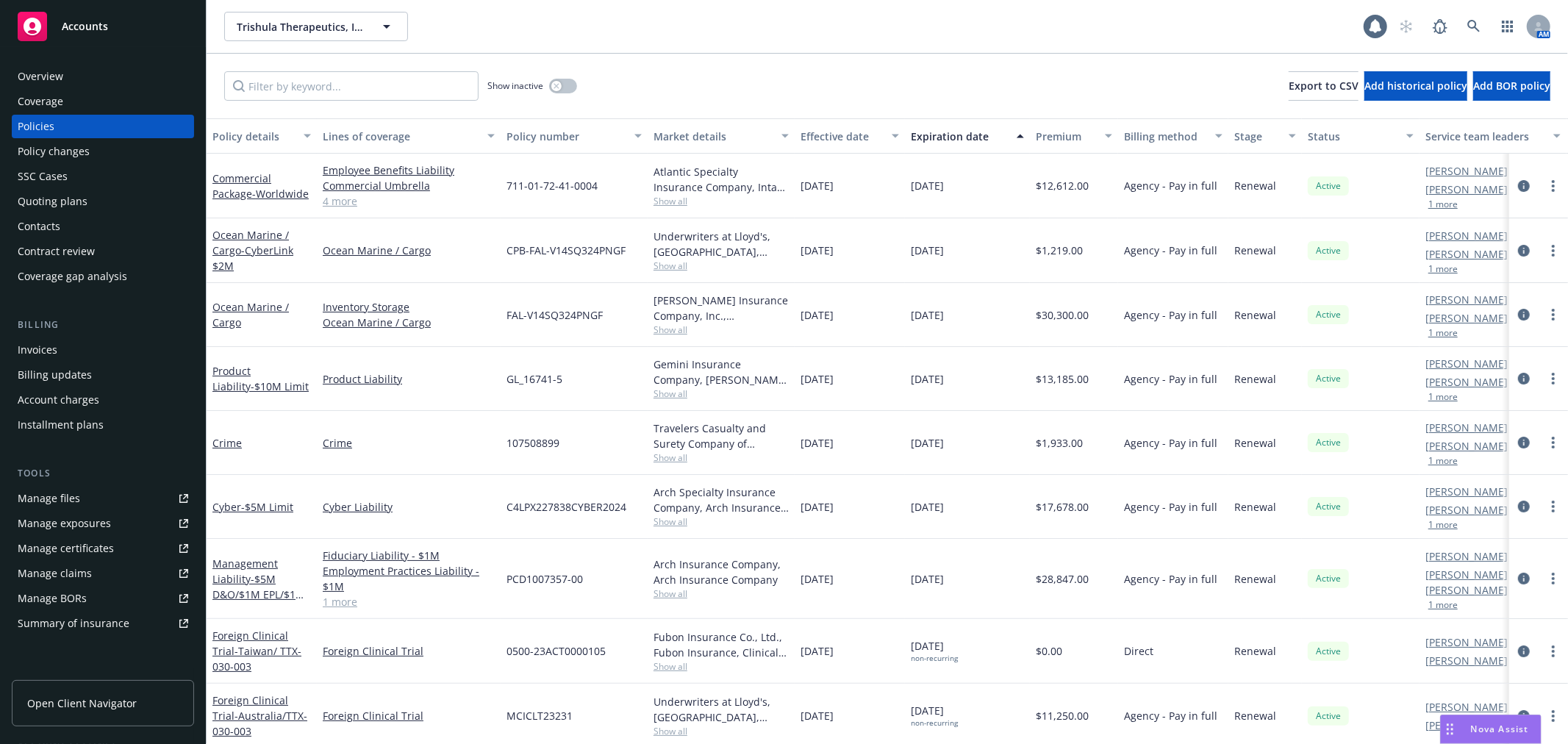
click at [37, 71] on div "Overview" at bounding box center [40, 76] width 46 height 23
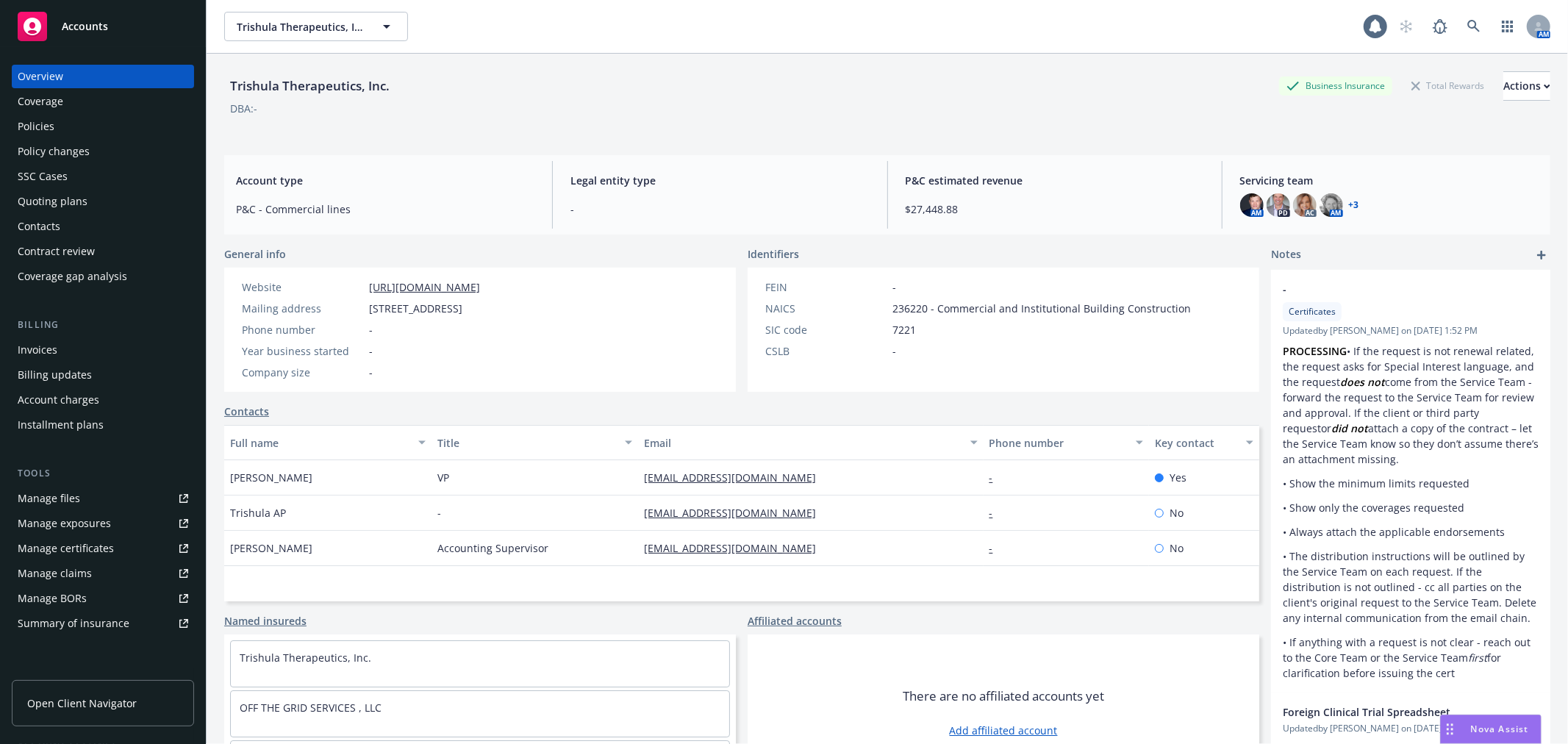
drag, startPoint x: 494, startPoint y: 320, endPoint x: 356, endPoint y: 306, distance: 138.7
click at [356, 306] on div "Mailing address 2268 Westborough Blvd, Suite 302 #263 South San Francisco, CA 9…" at bounding box center [360, 308] width 250 height 15
copy div "2268 Westborough Blvd, Suite 302 #263 South San Francisco, CA 94080, San Franci…"
drag, startPoint x: 505, startPoint y: 284, endPoint x: 357, endPoint y: 284, distance: 148.0
click at [357, 284] on div "Website https://www.trishulatx.com/" at bounding box center [360, 287] width 250 height 15
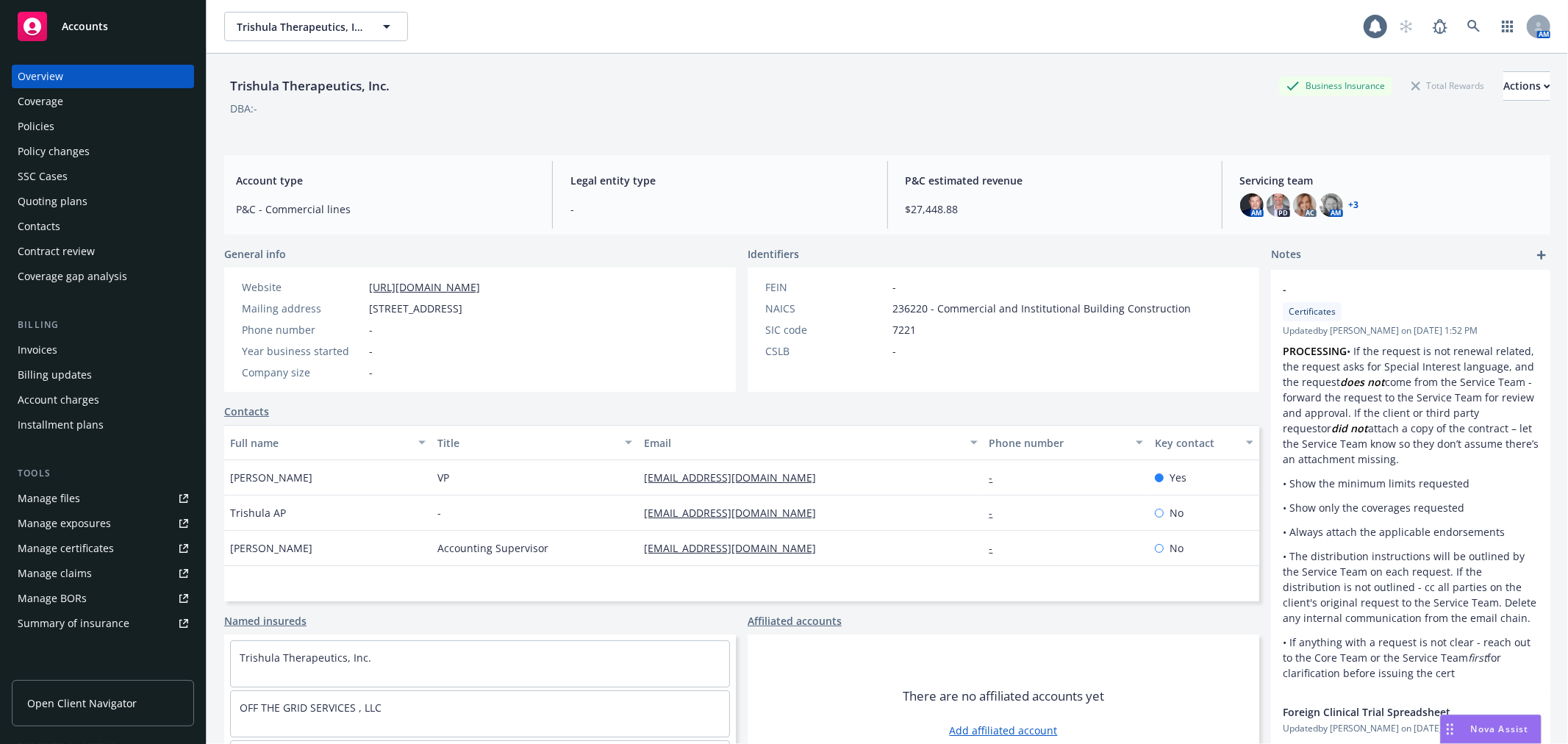
copy div "https://www.trishulatx.com/"
click at [60, 201] on div "Quoting plans" at bounding box center [52, 201] width 69 height 23
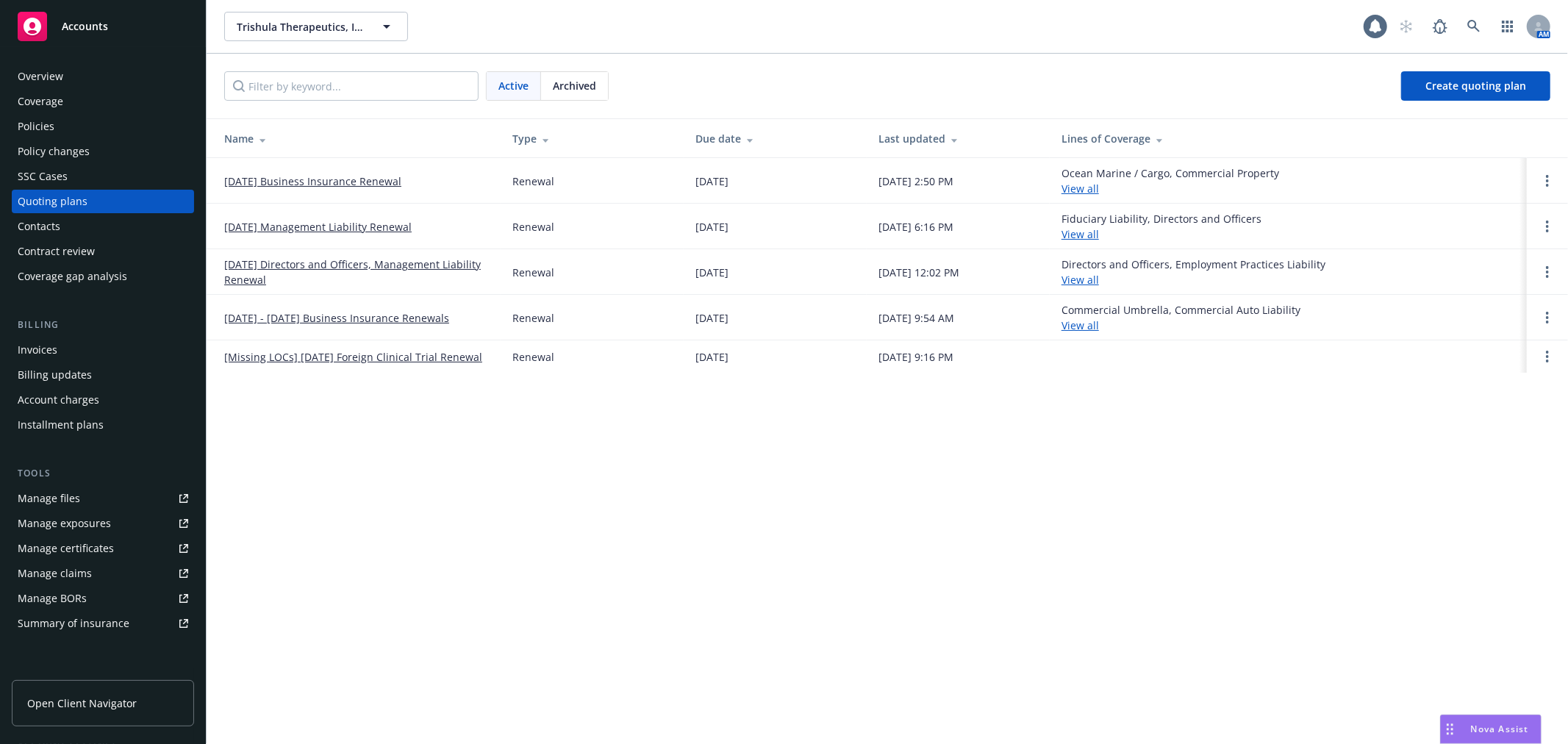
click at [328, 179] on link "09/18/25 Business Insurance Renewal" at bounding box center [313, 181] width 177 height 15
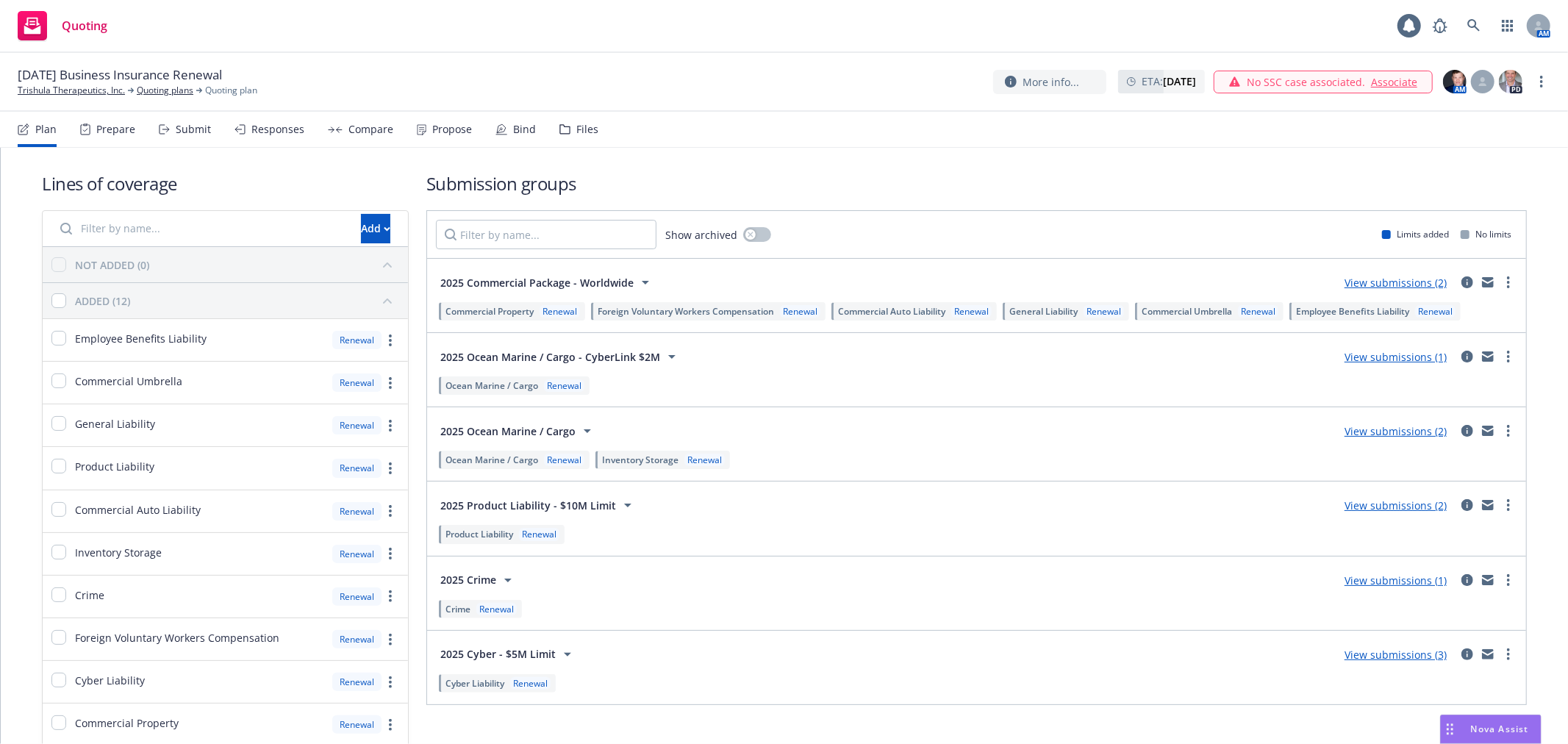
click at [193, 133] on div "Submit" at bounding box center [193, 129] width 35 height 12
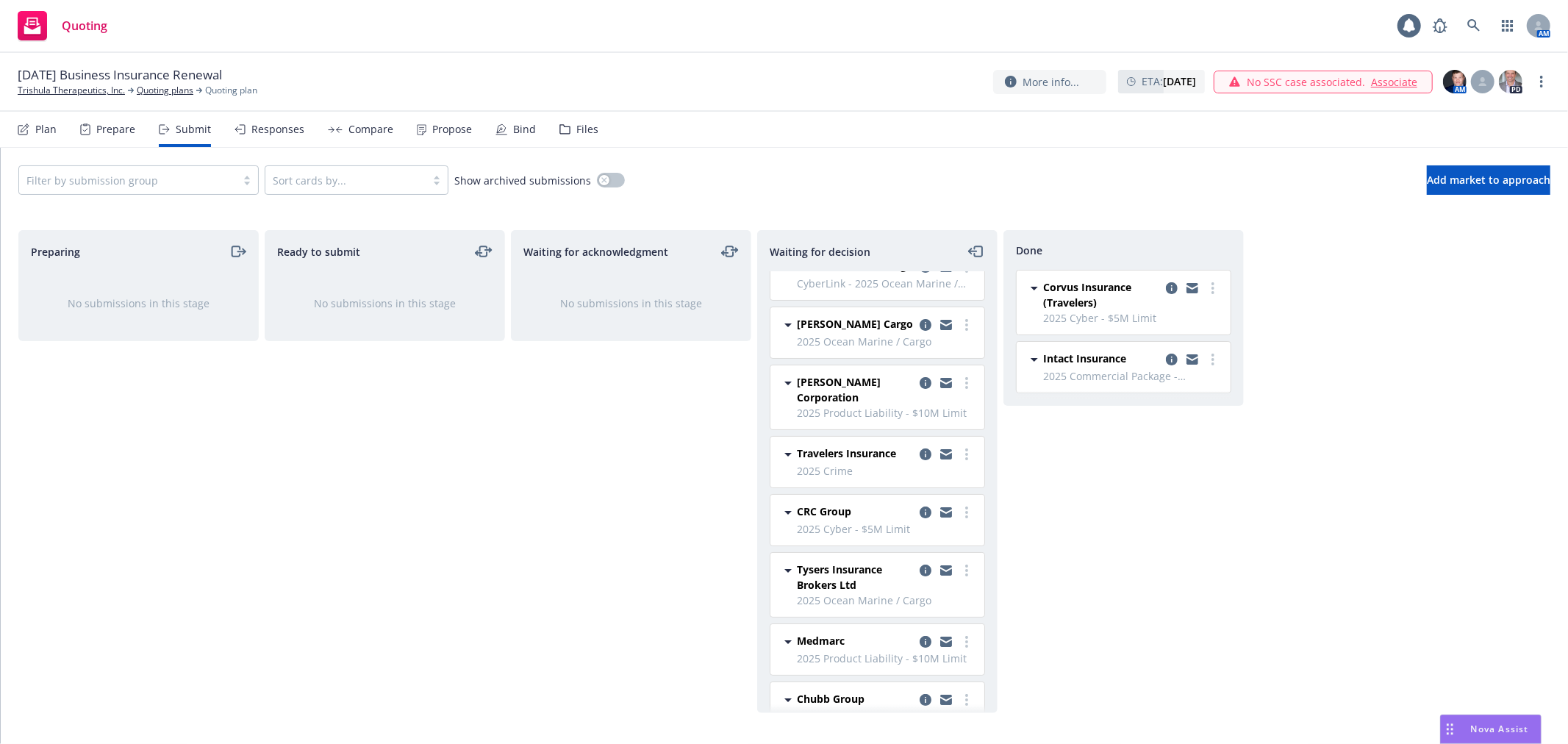
scroll to position [116, 0]
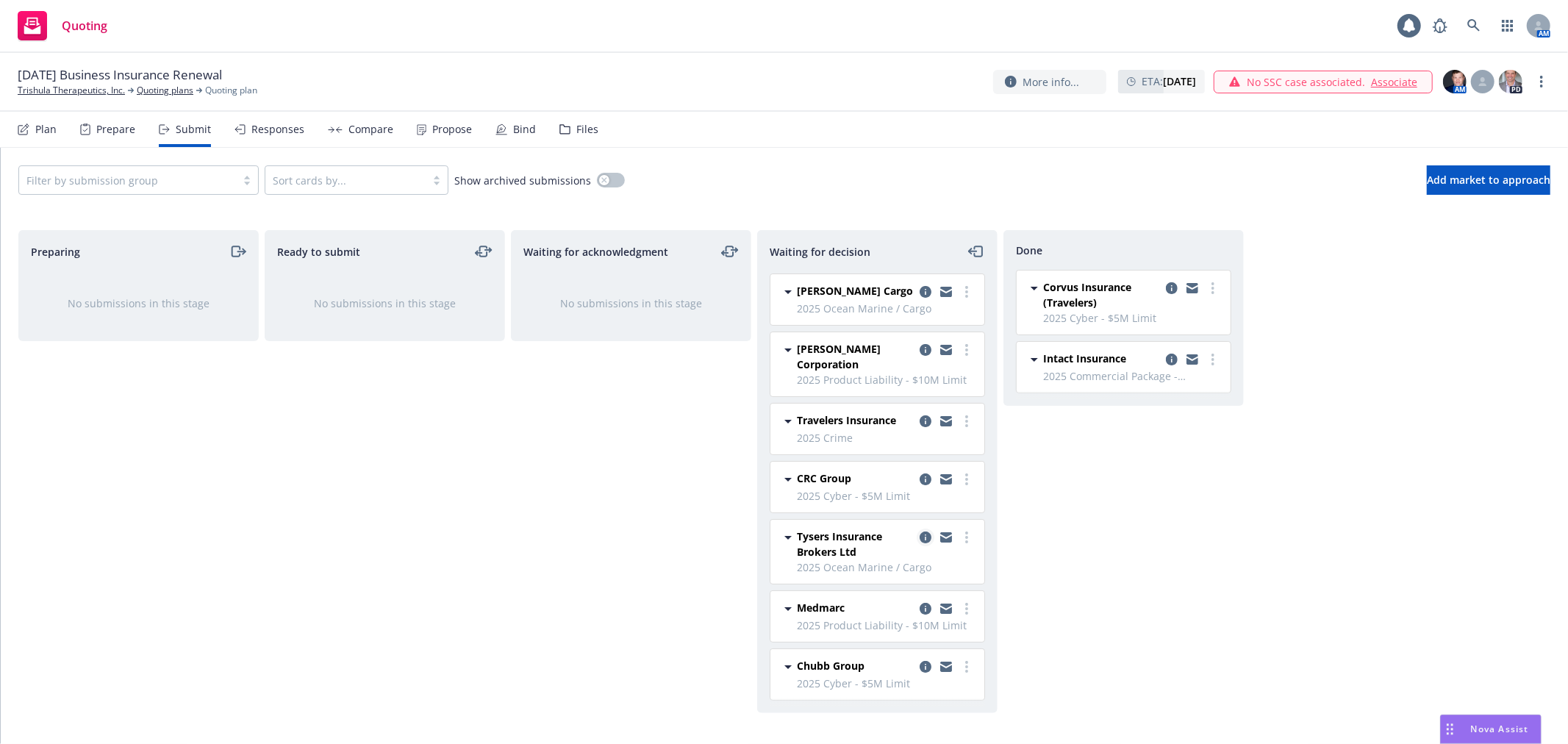
click at [919, 535] on icon "copy logging email" at bounding box center [925, 537] width 12 height 12
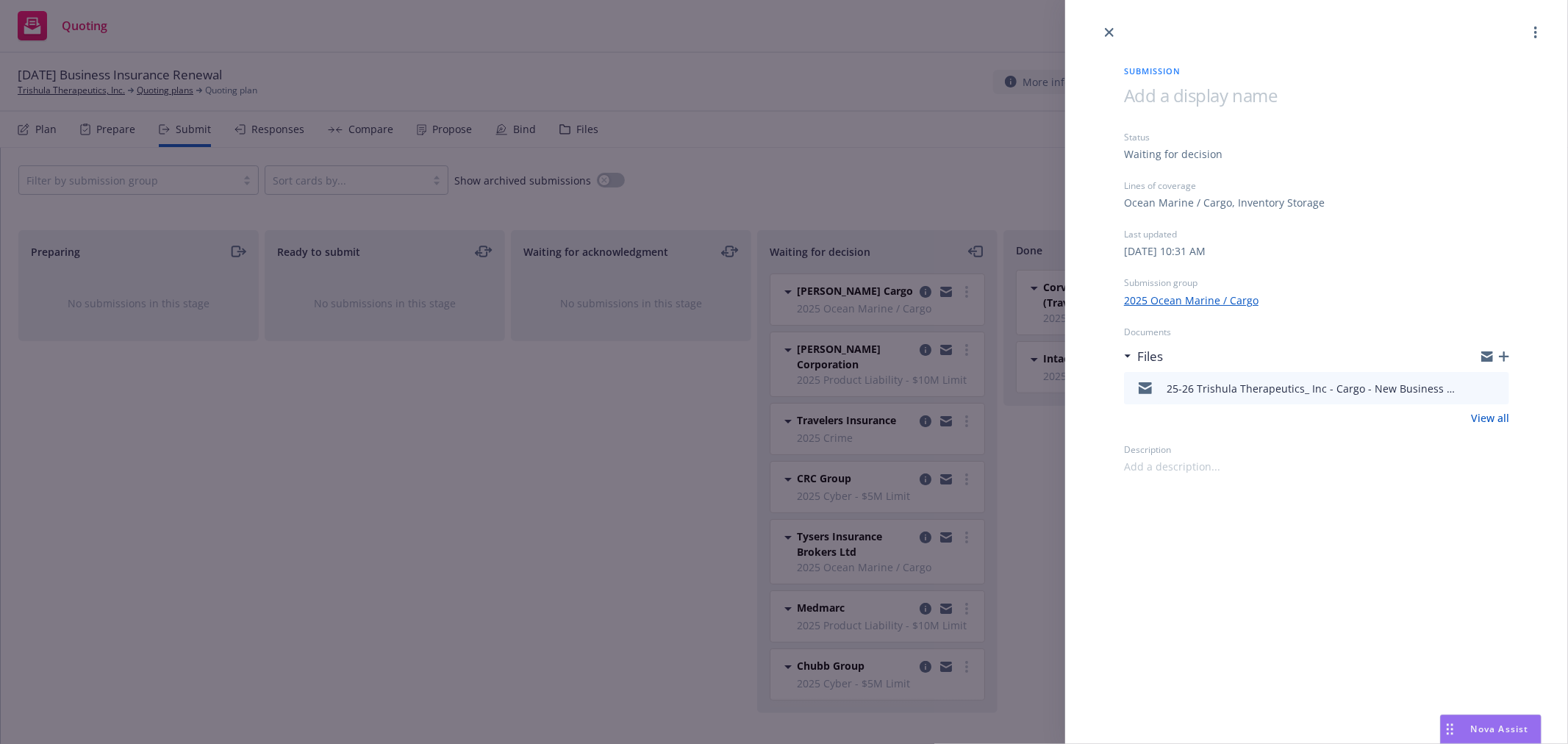
click at [1493, 386] on icon "preview file" at bounding box center [1495, 388] width 14 height 10
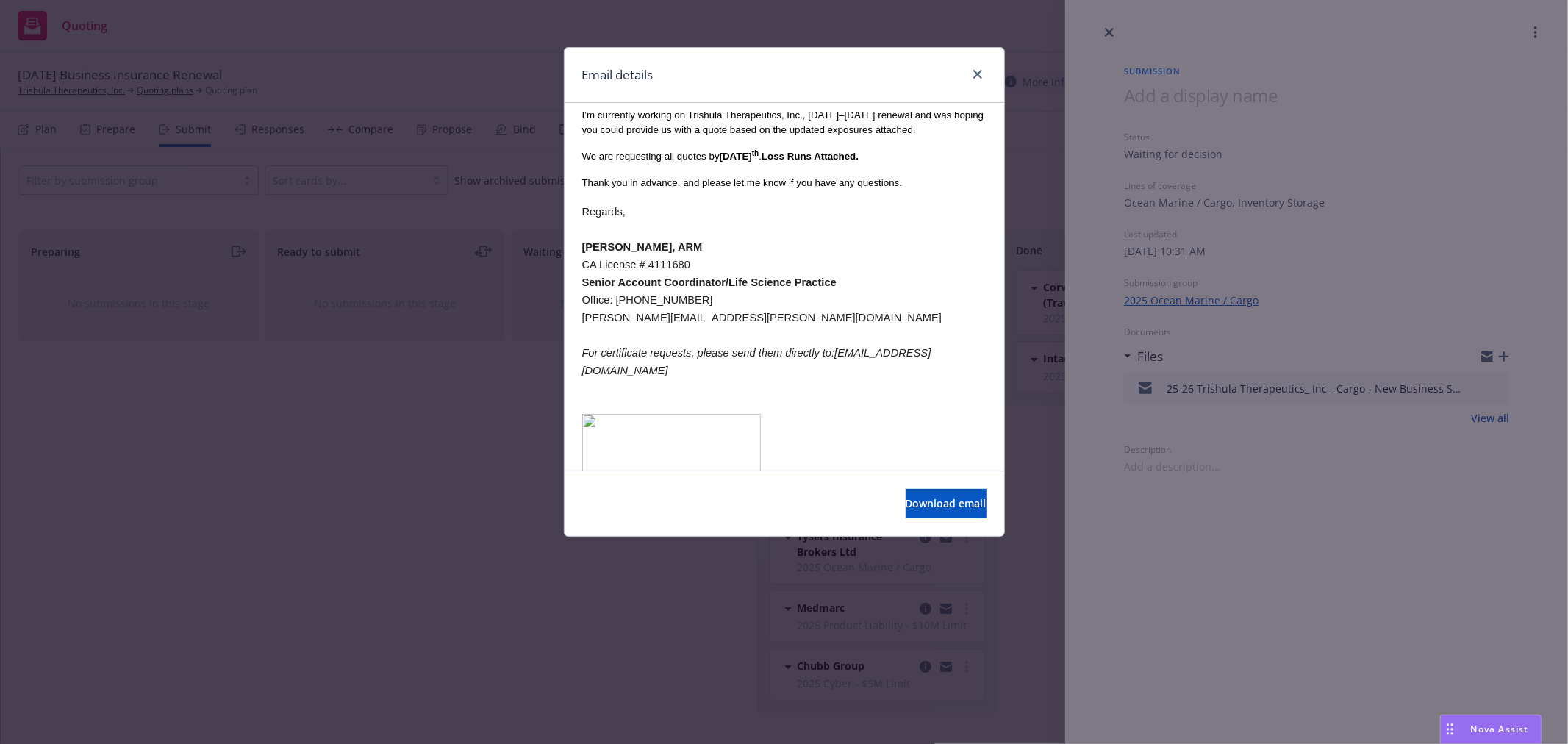
scroll to position [245, 0]
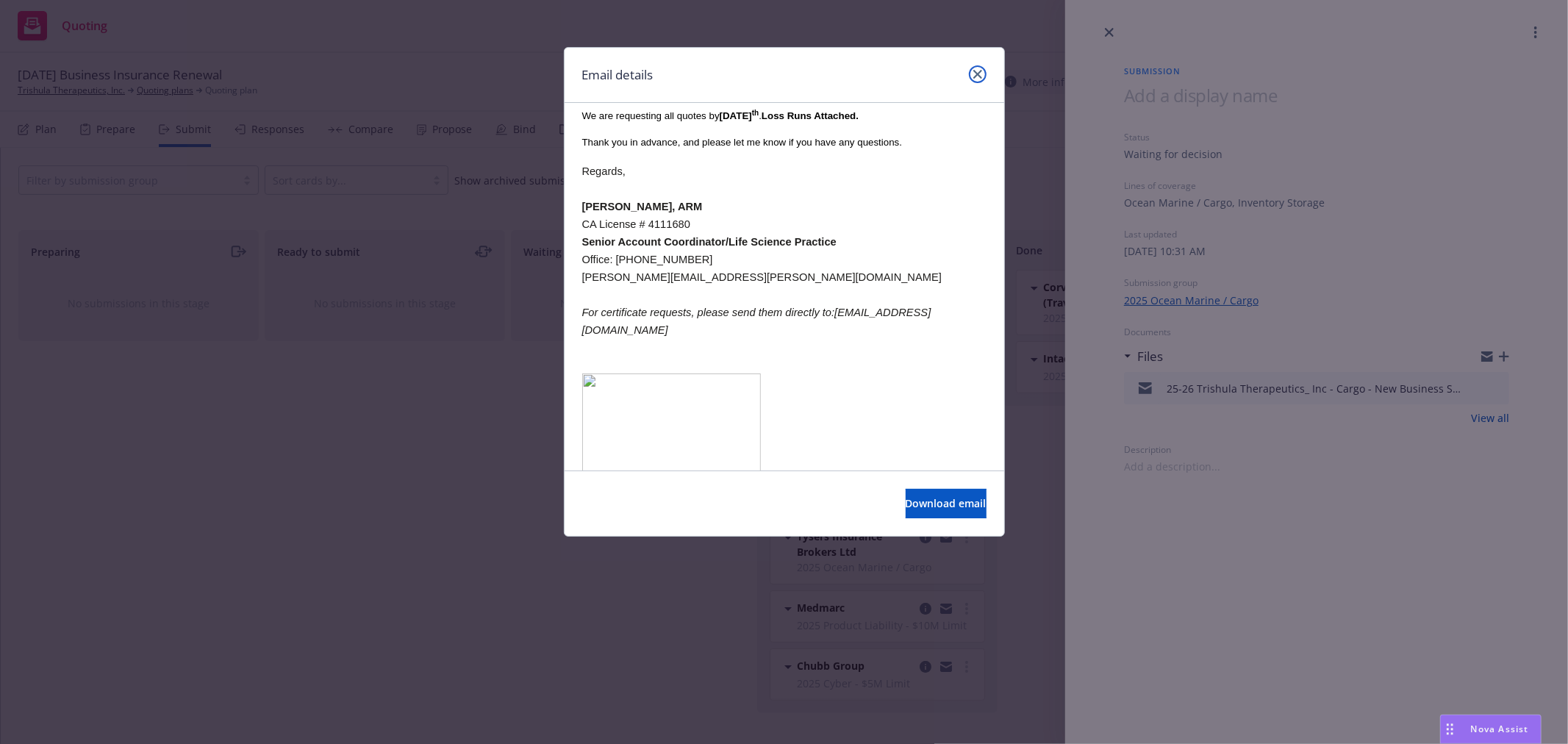
click at [976, 72] on icon "close" at bounding box center [978, 74] width 9 height 9
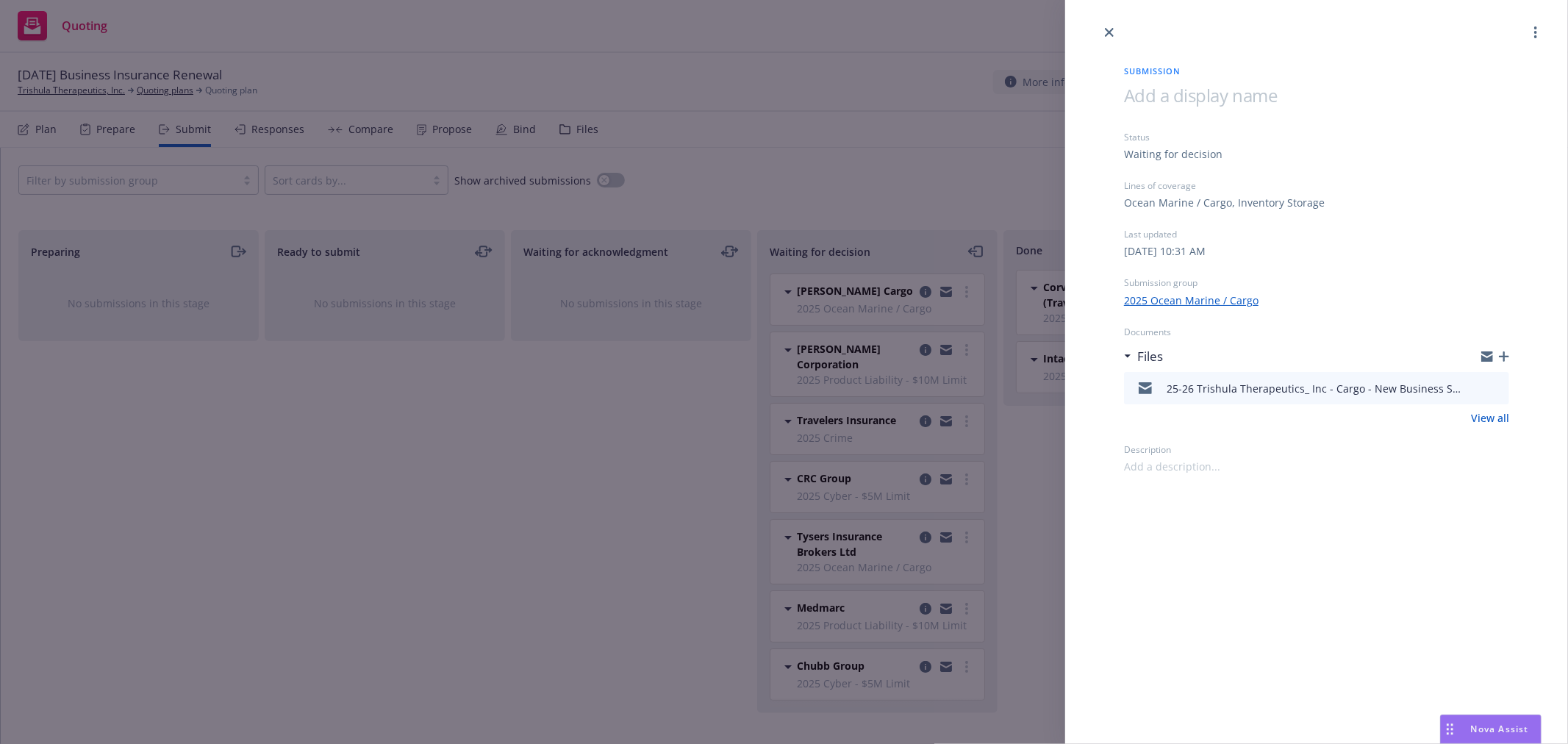
click at [1028, 540] on div "Submission Status Waiting for decision Lines of coverage Ocean Marine / Cargo, …" at bounding box center [784, 372] width 1568 height 744
